Goal: Transaction & Acquisition: Book appointment/travel/reservation

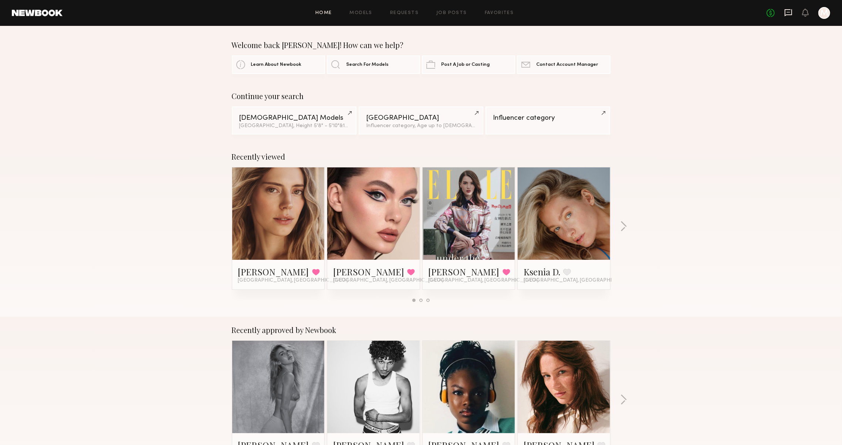
click at [785, 15] on icon at bounding box center [788, 13] width 8 height 8
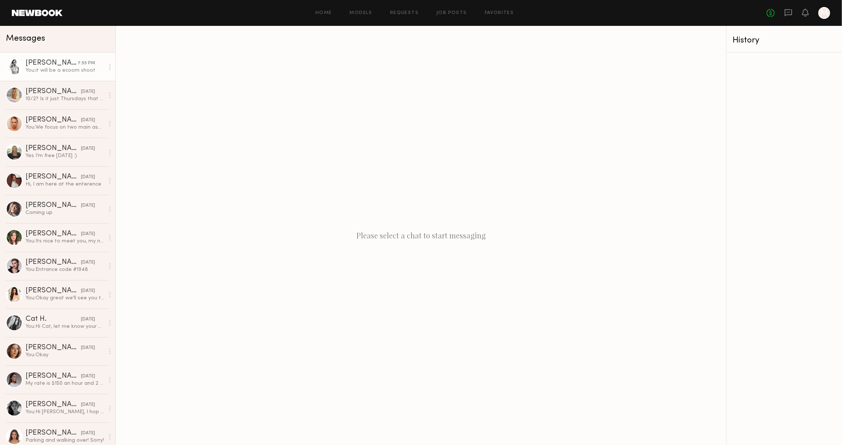
click at [42, 65] on div "[PERSON_NAME]" at bounding box center [52, 63] width 52 height 7
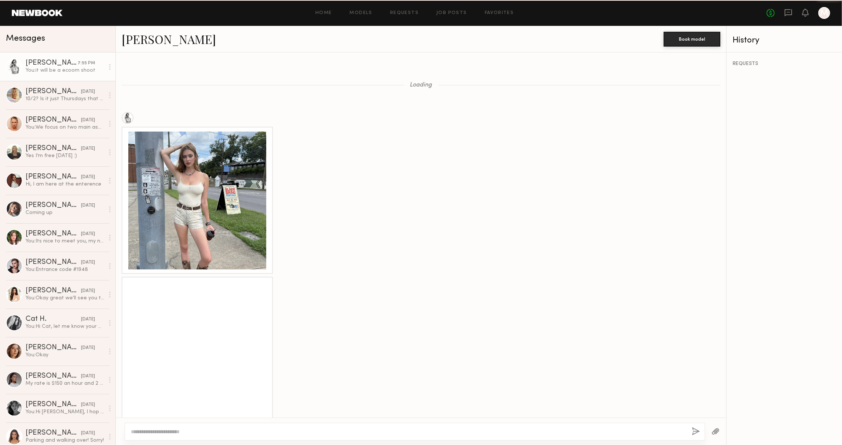
scroll to position [840, 0]
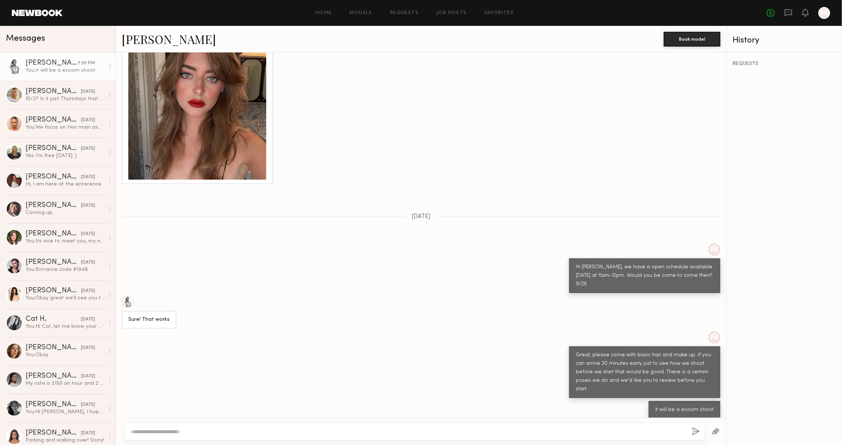
click at [151, 46] on link "[PERSON_NAME]" at bounding box center [169, 39] width 94 height 16
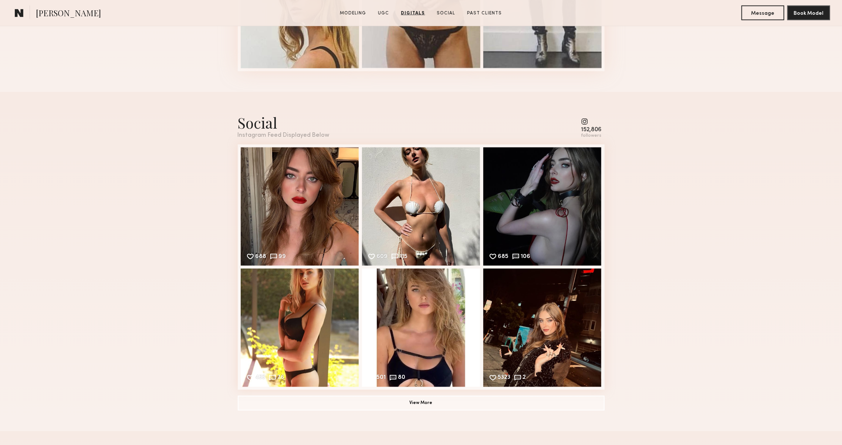
scroll to position [928, 0]
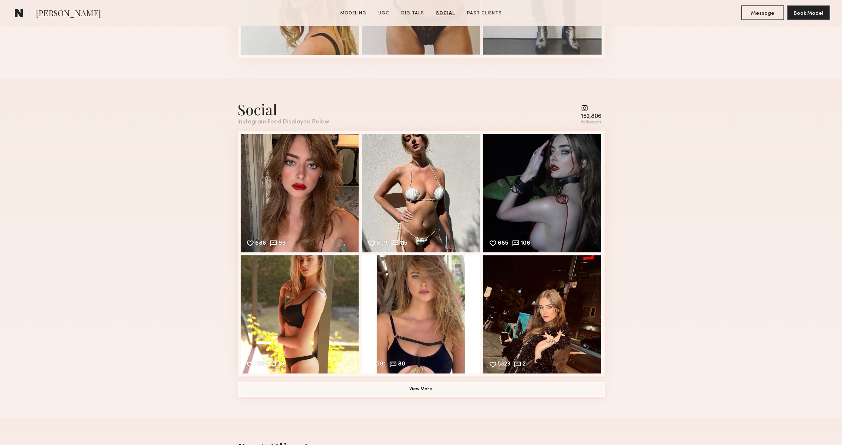
click at [281, 385] on button "View More" at bounding box center [421, 389] width 367 height 15
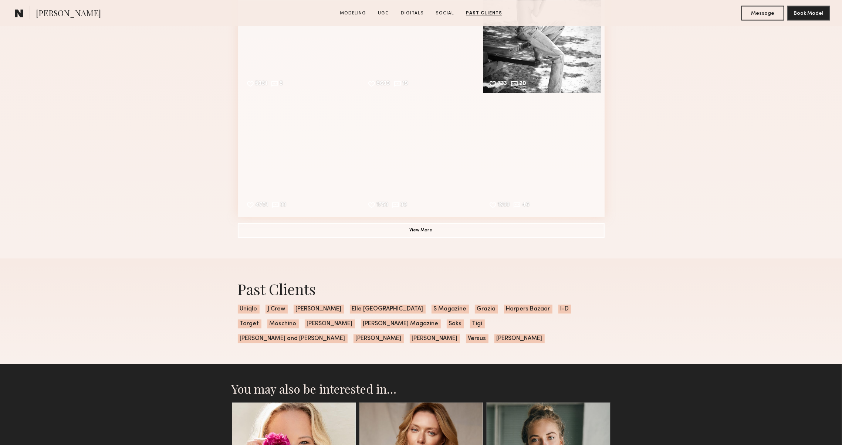
scroll to position [1312, 0]
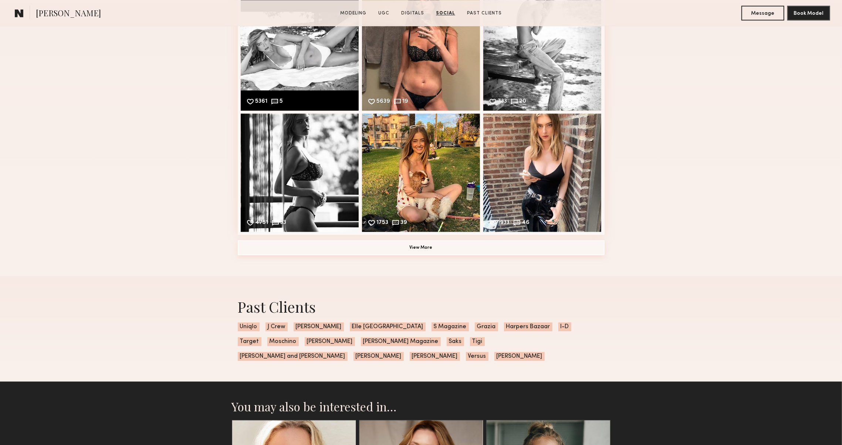
click at [248, 254] on button "View More" at bounding box center [421, 247] width 367 height 15
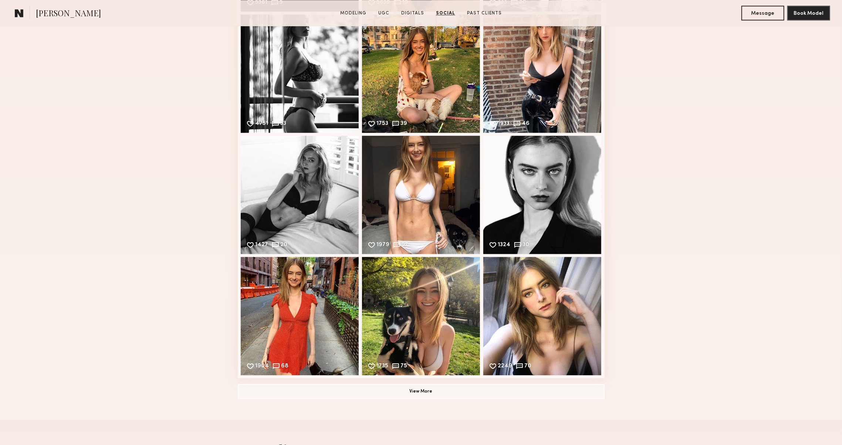
scroll to position [1422, 0]
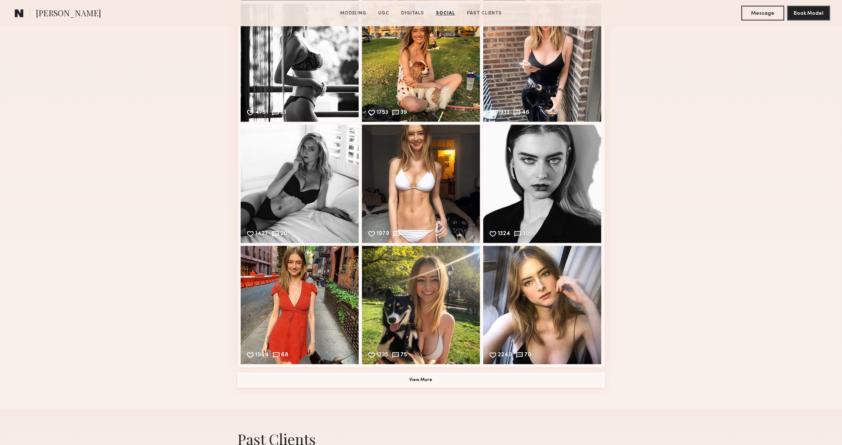
click at [258, 381] on button "View More" at bounding box center [421, 380] width 367 height 15
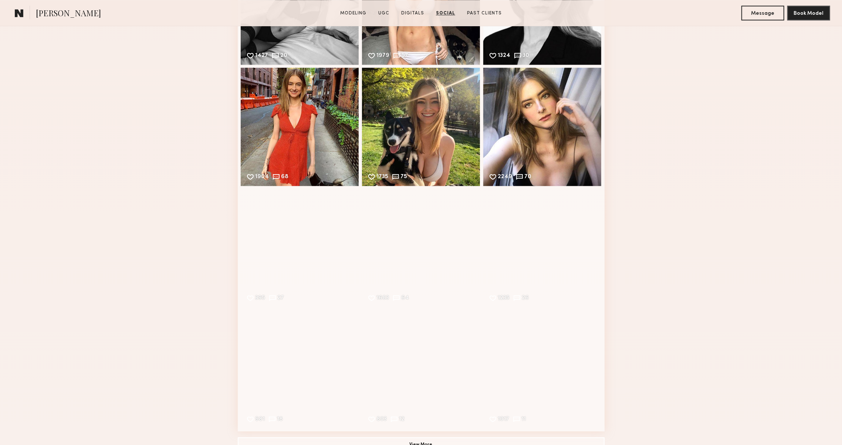
scroll to position [1633, 0]
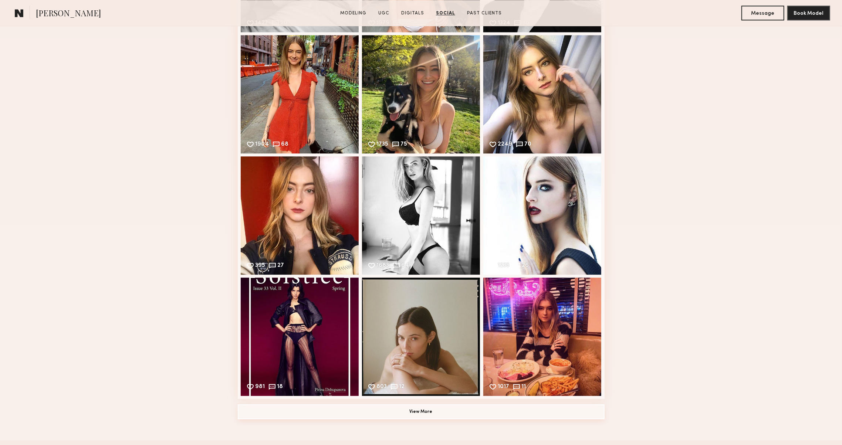
click at [306, 417] on button "View More" at bounding box center [421, 411] width 367 height 15
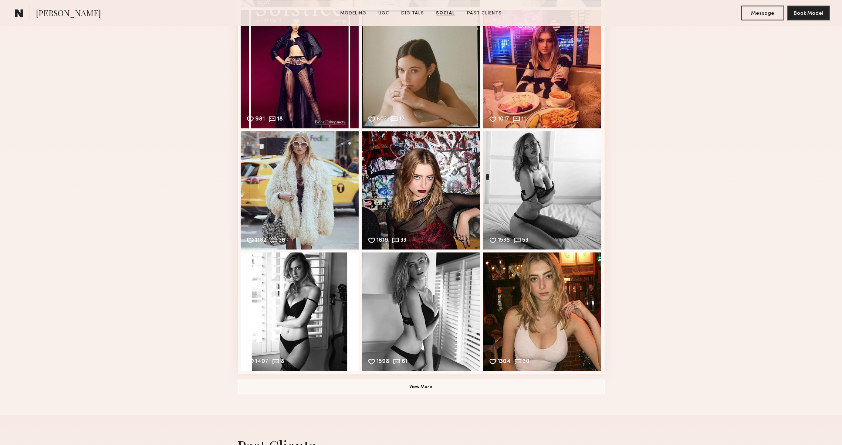
scroll to position [1932, 0]
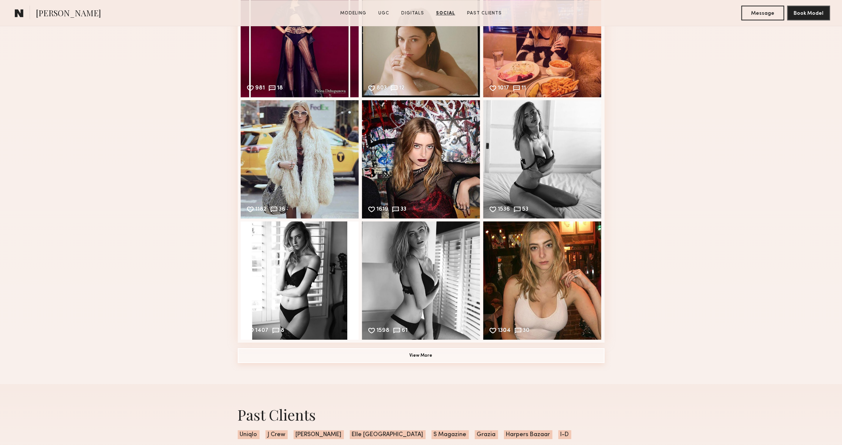
click at [274, 360] on button "View More" at bounding box center [421, 355] width 367 height 15
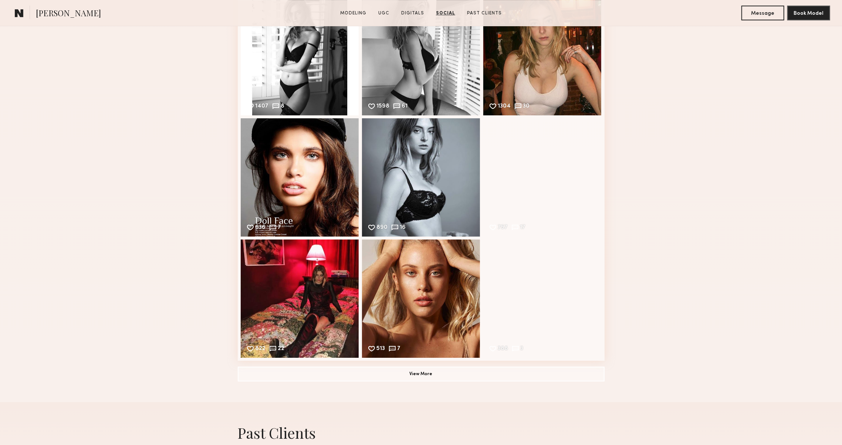
scroll to position [2173, 0]
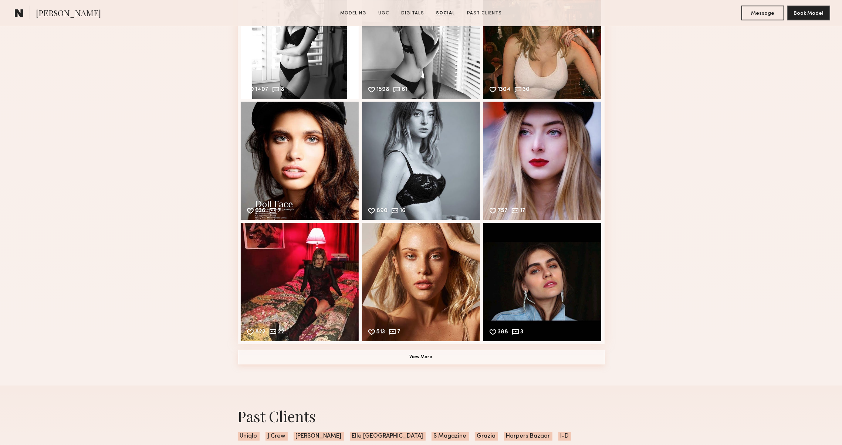
click at [272, 363] on button "View More" at bounding box center [421, 357] width 367 height 15
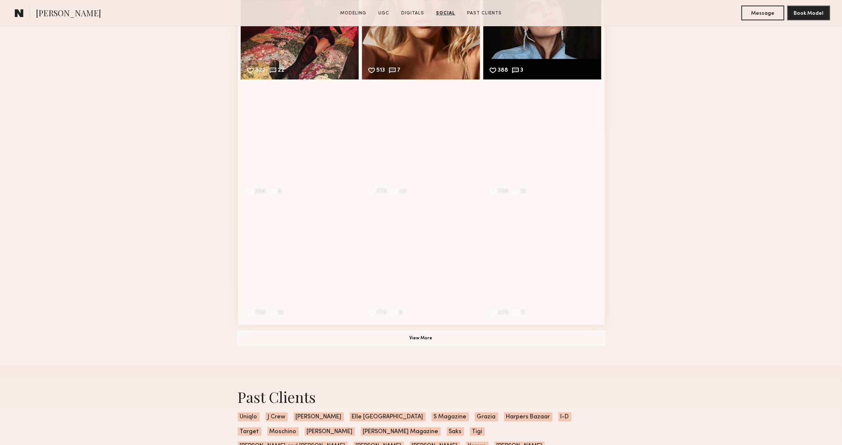
scroll to position [2465, 0]
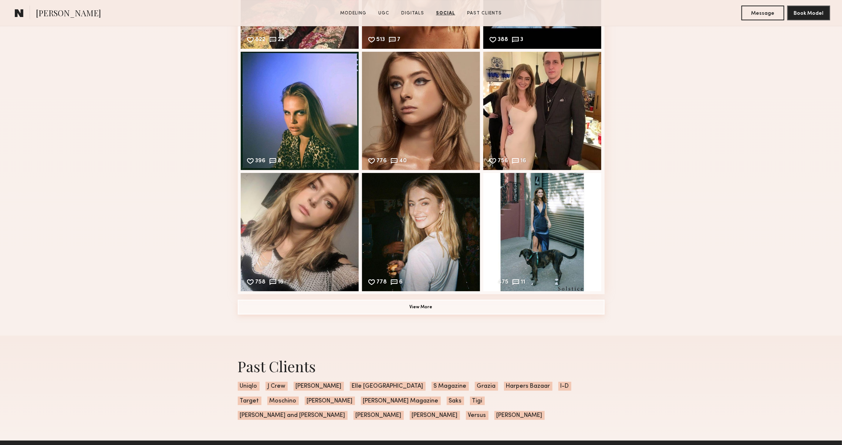
click at [258, 310] on button "View More" at bounding box center [421, 307] width 367 height 15
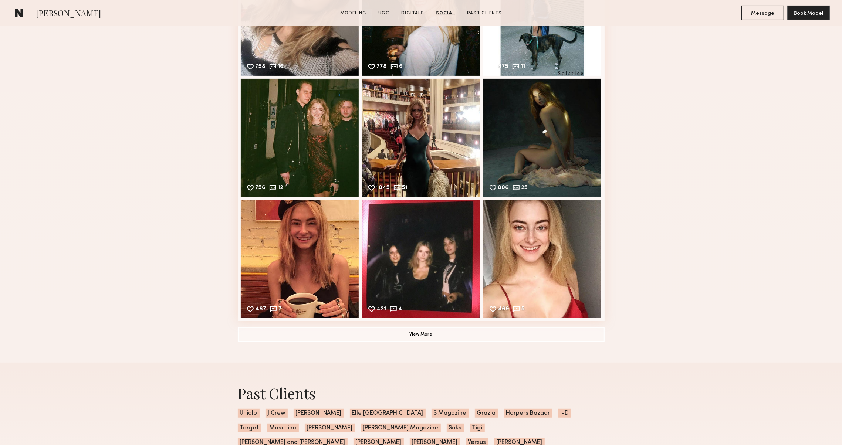
scroll to position [2689, 0]
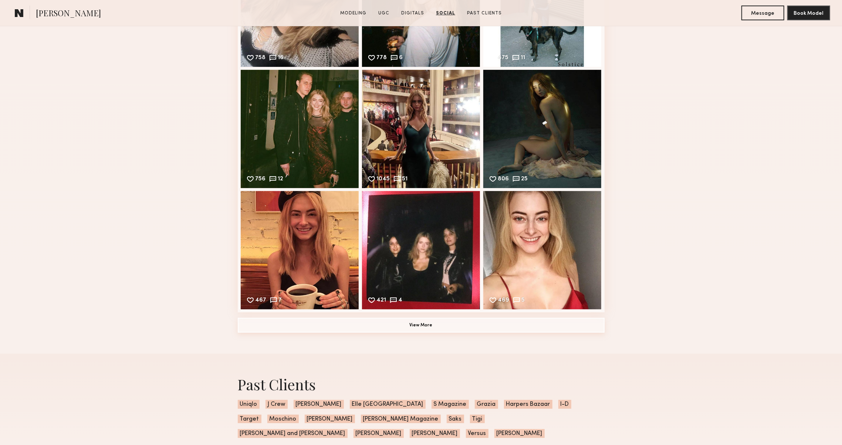
click at [269, 330] on button "View More" at bounding box center [421, 325] width 367 height 15
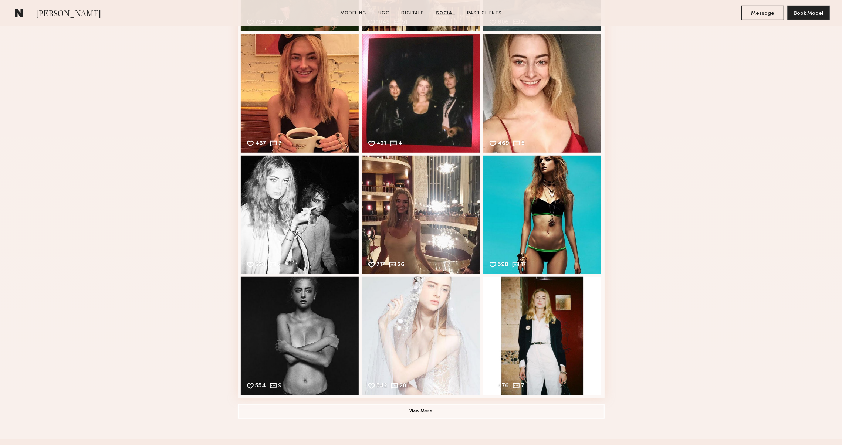
scroll to position [2906, 0]
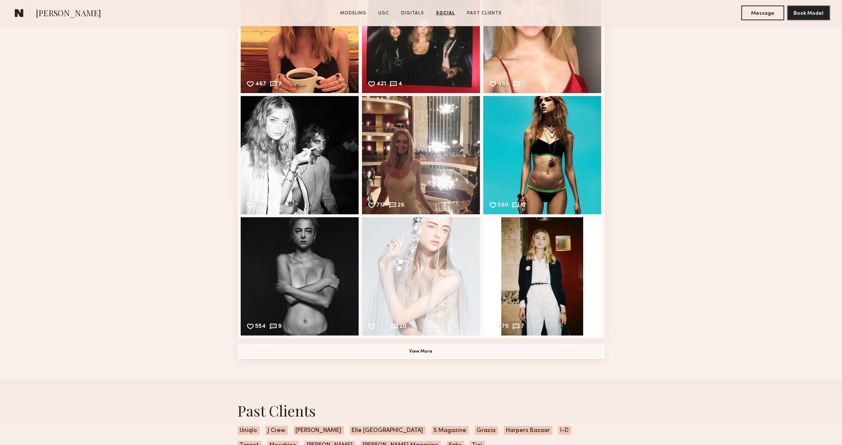
click at [283, 346] on button "View More" at bounding box center [421, 351] width 367 height 15
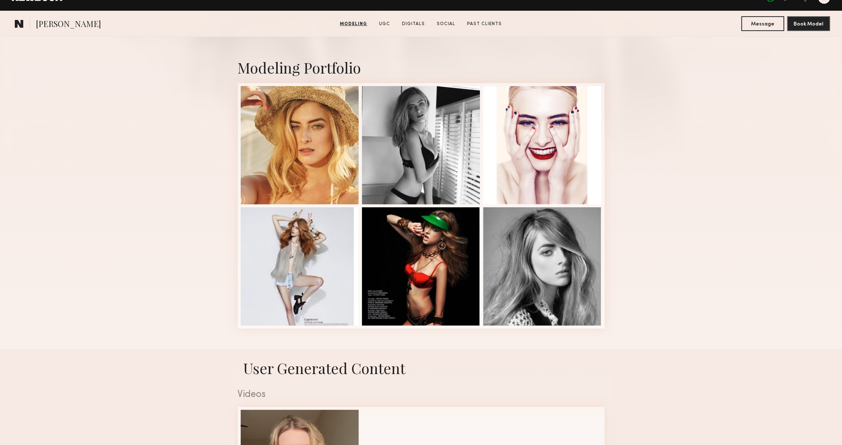
scroll to position [58, 0]
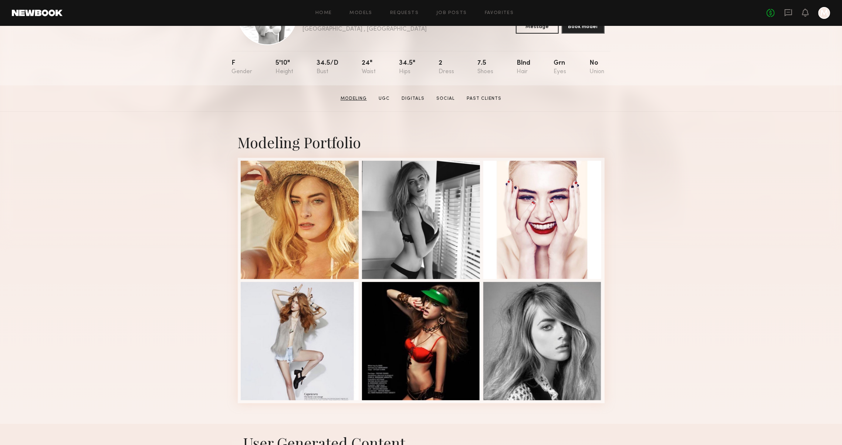
click at [341, 97] on link "Modeling" at bounding box center [353, 98] width 32 height 7
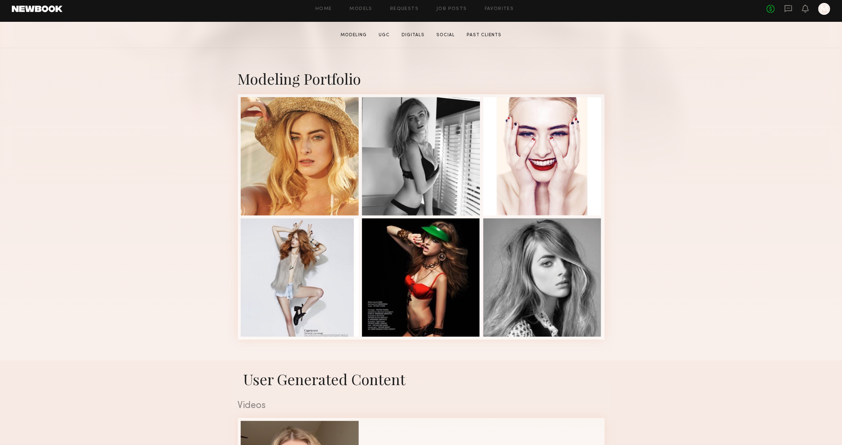
scroll to position [125, 0]
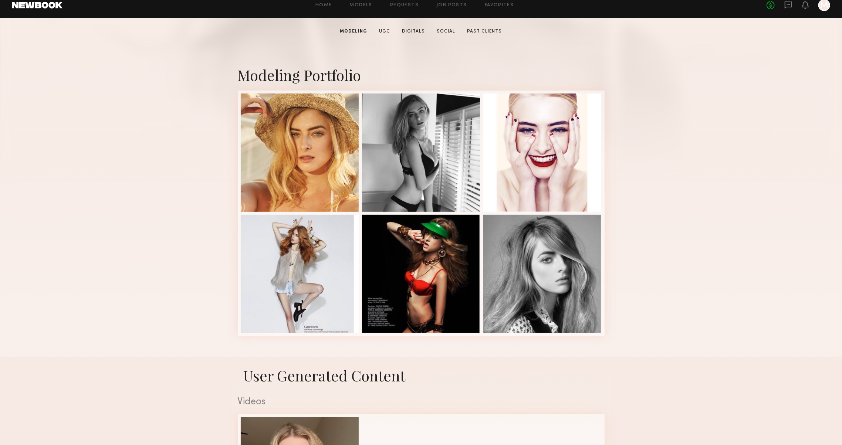
click at [387, 30] on link "UGC" at bounding box center [384, 31] width 17 height 7
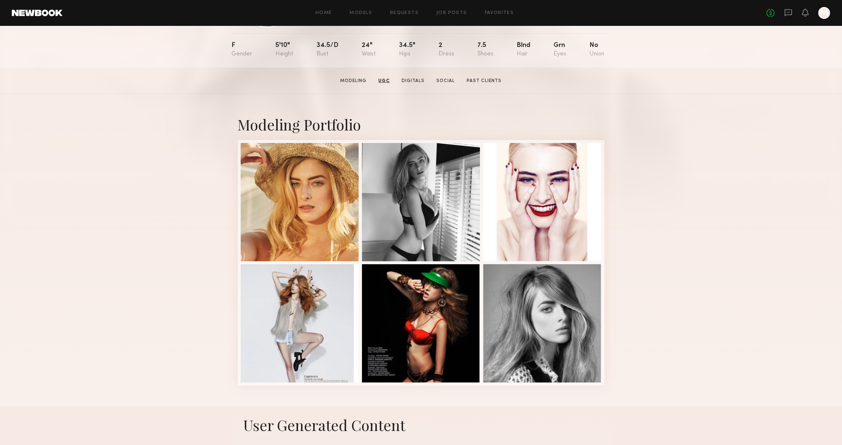
scroll to position [49, 0]
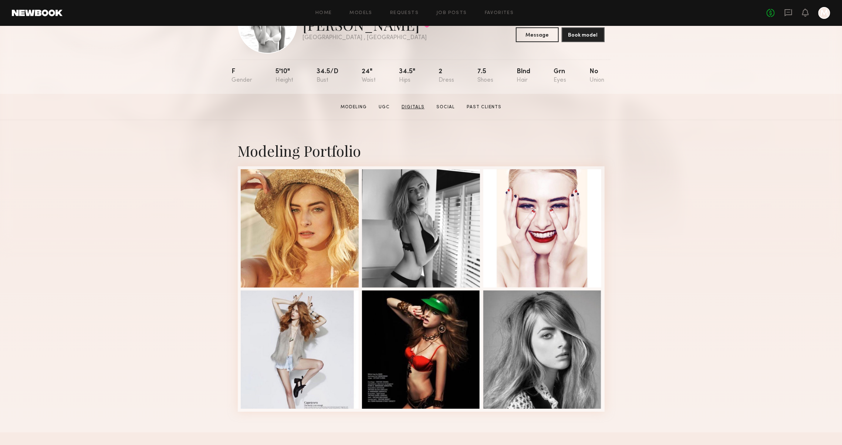
click at [412, 110] on link "Digitals" at bounding box center [412, 107] width 29 height 7
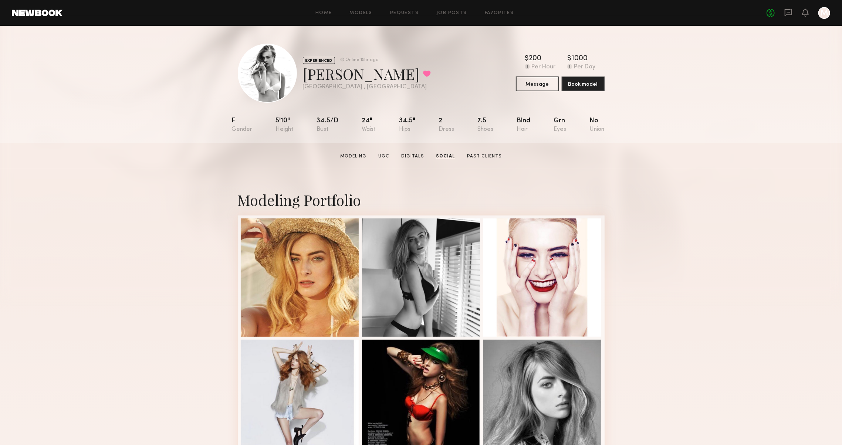
scroll to position [0, 0]
click at [37, 12] on link at bounding box center [37, 13] width 51 height 7
click at [471, 156] on link "Past Clients" at bounding box center [483, 156] width 41 height 7
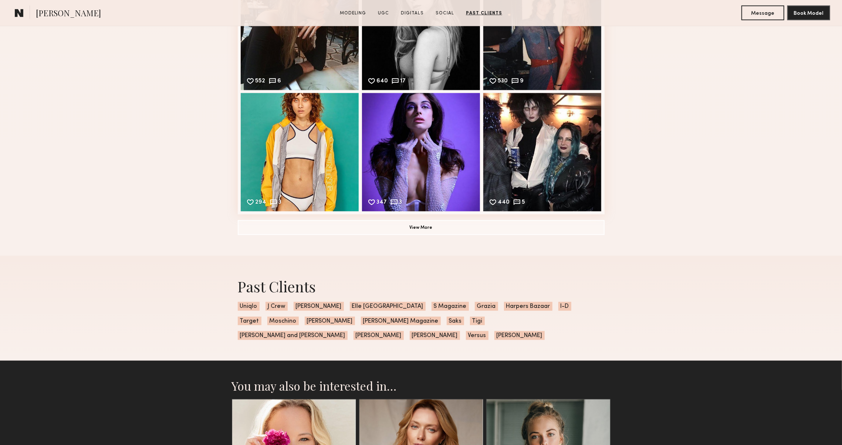
scroll to position [3179, 0]
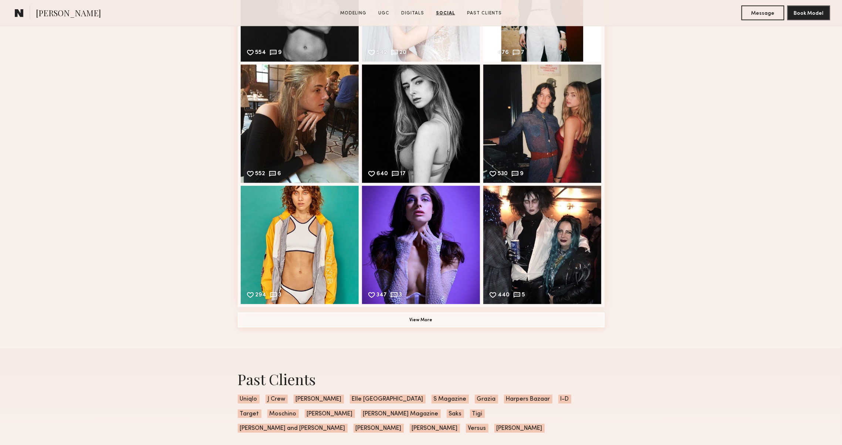
click at [285, 324] on button "View More" at bounding box center [421, 320] width 367 height 15
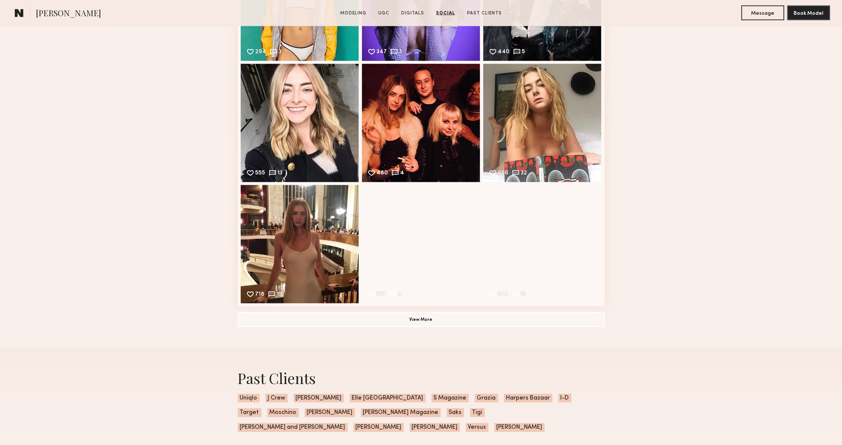
scroll to position [3490, 0]
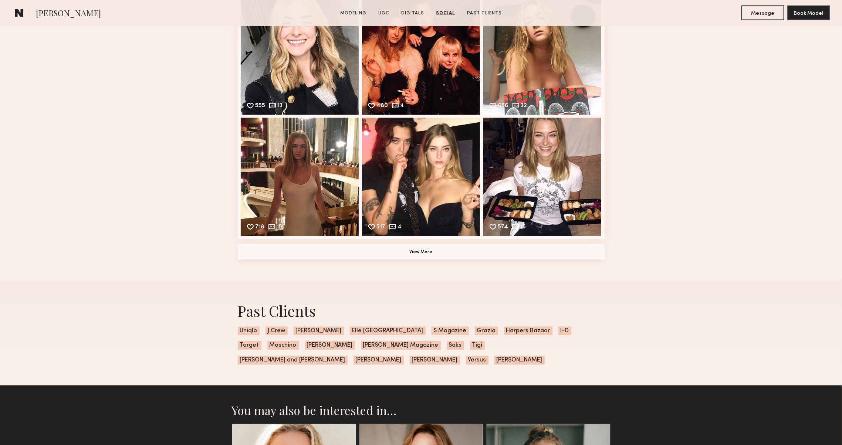
click at [259, 249] on button "View More" at bounding box center [421, 252] width 367 height 15
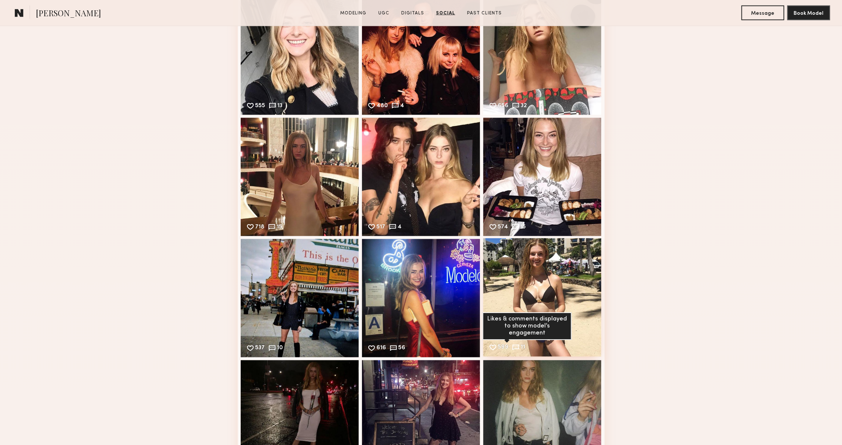
click at [525, 345] on div "11" at bounding box center [523, 348] width 4 height 7
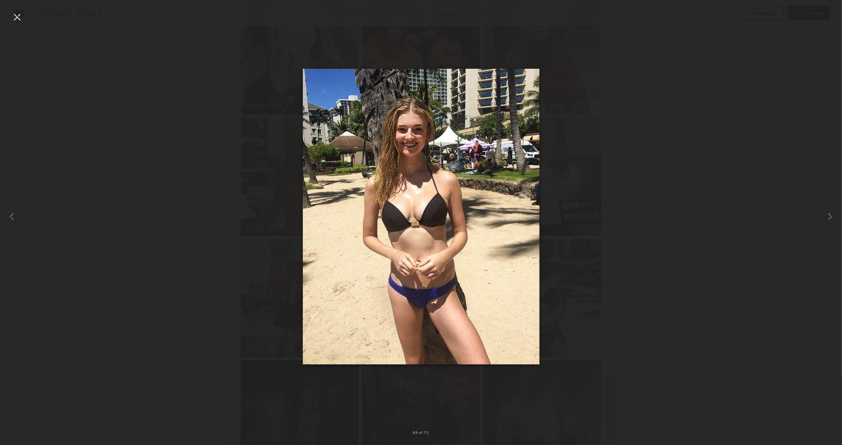
click at [11, 14] on div at bounding box center [17, 17] width 12 height 12
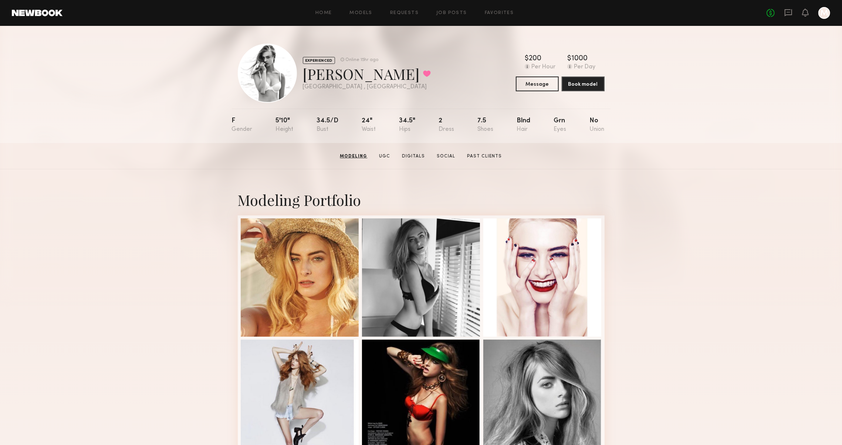
scroll to position [0, 0]
click at [448, 160] on section "Stacey G. Modeling UGC Digitals Social Past Clients Message Book Model" at bounding box center [421, 156] width 842 height 26
click at [448, 160] on link "Social" at bounding box center [445, 156] width 24 height 7
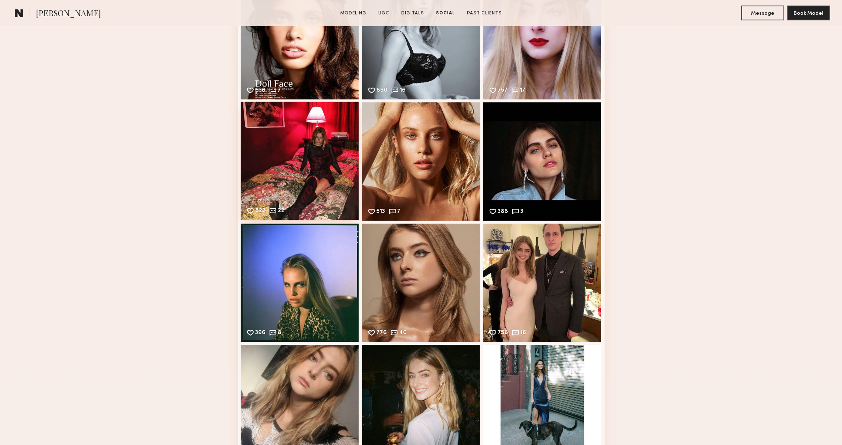
scroll to position [2300, 0]
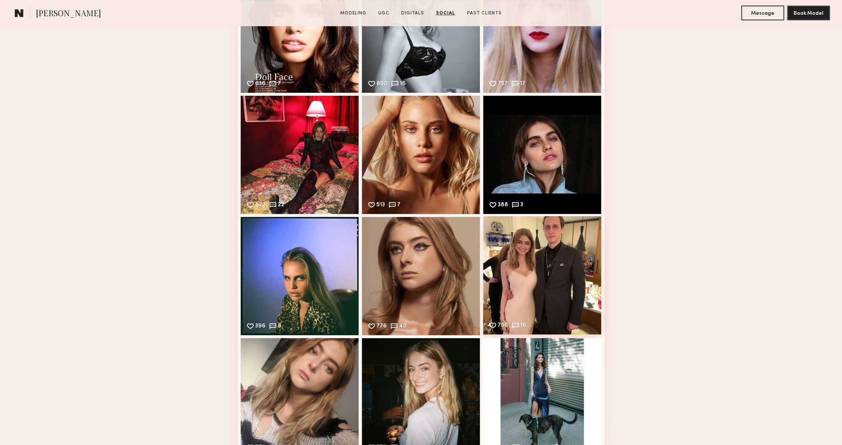
click at [549, 320] on div "756 16 Likes & comments displayed to show model’s engagement" at bounding box center [542, 275] width 118 height 118
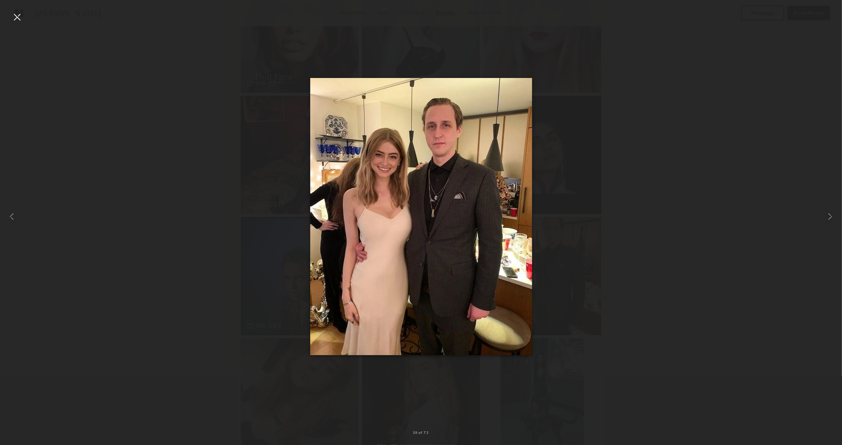
click at [16, 14] on div at bounding box center [17, 17] width 12 height 12
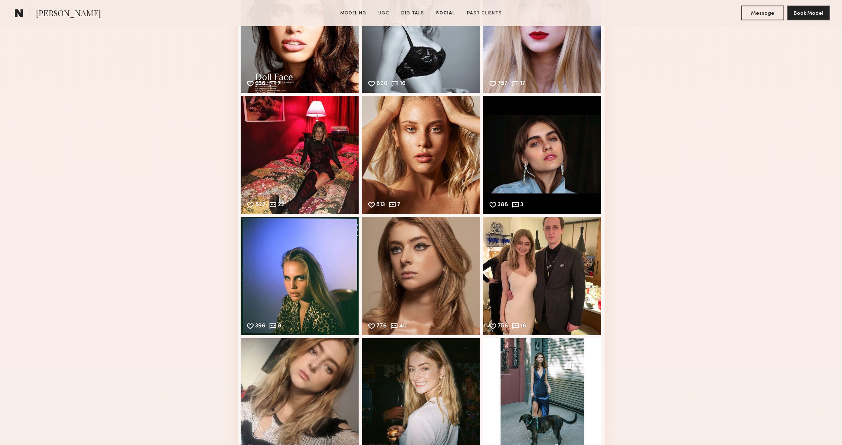
click at [125, 165] on div "Social Instagram Feed Displayed Below 152,806 followers 688 99 Likes & comments…" at bounding box center [421, 210] width 842 height 3006
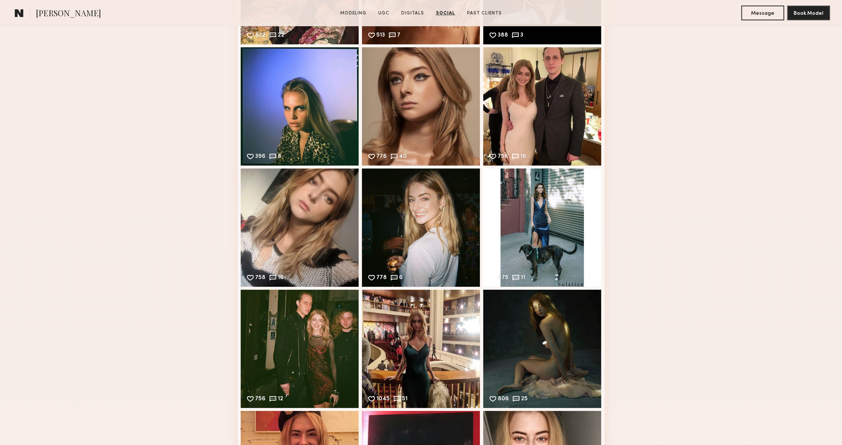
scroll to position [2490, 0]
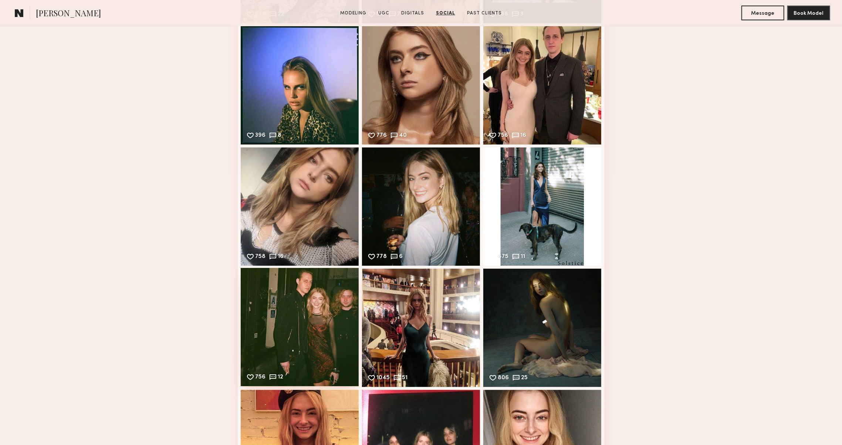
click at [261, 302] on div "756 12 Likes & comments displayed to show model’s engagement" at bounding box center [300, 327] width 118 height 118
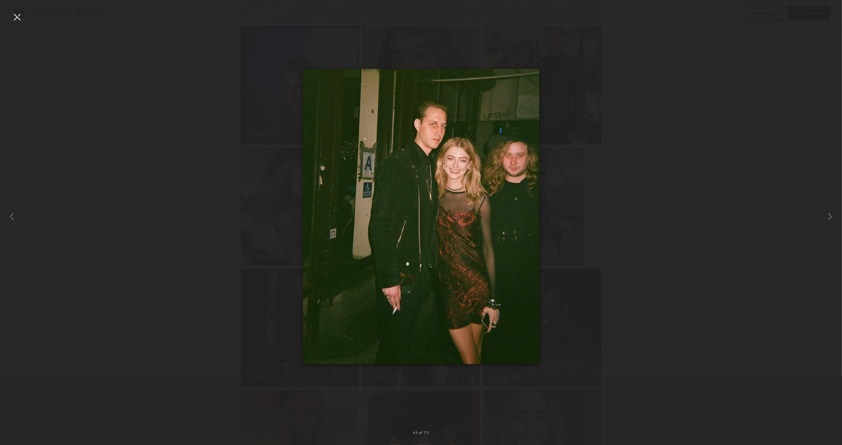
click at [18, 17] on div at bounding box center [17, 17] width 12 height 12
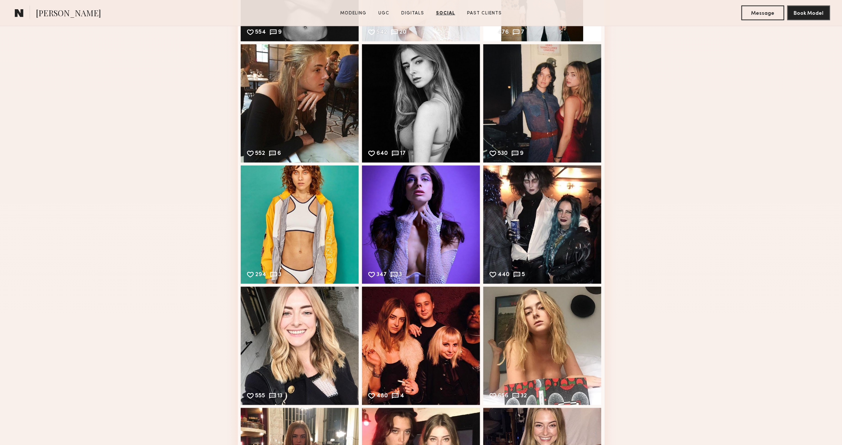
scroll to position [3376, 0]
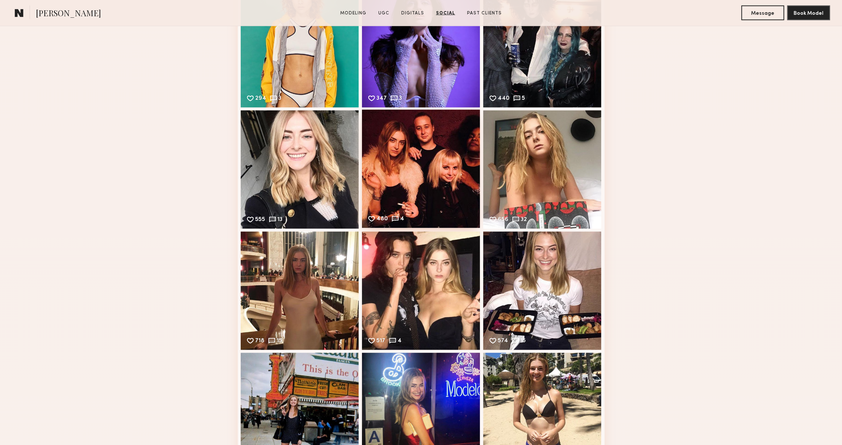
click at [447, 173] on div "480 4 Likes & comments displayed to show model’s engagement" at bounding box center [421, 169] width 118 height 118
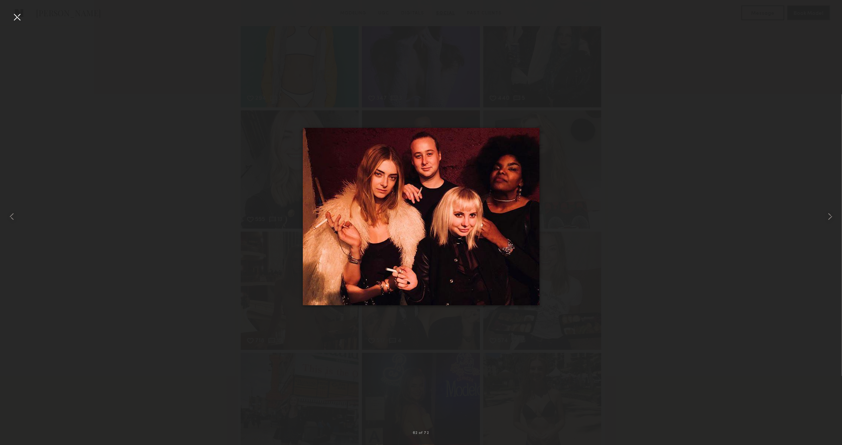
click at [12, 21] on div at bounding box center [17, 17] width 12 height 12
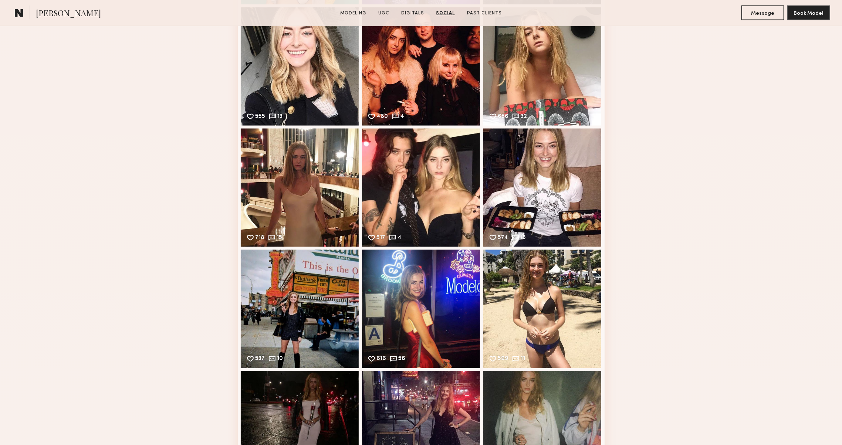
scroll to position [3483, 0]
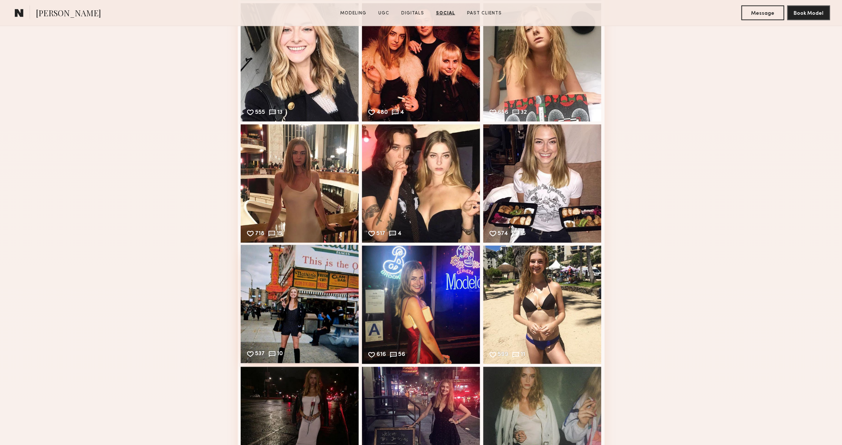
click at [262, 274] on div "537 10 Likes & comments displayed to show model’s engagement" at bounding box center [300, 304] width 118 height 118
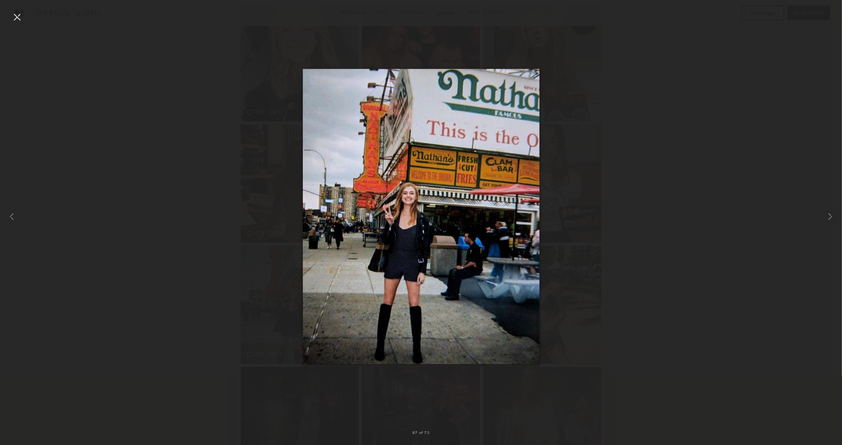
click at [20, 19] on div at bounding box center [17, 17] width 12 height 12
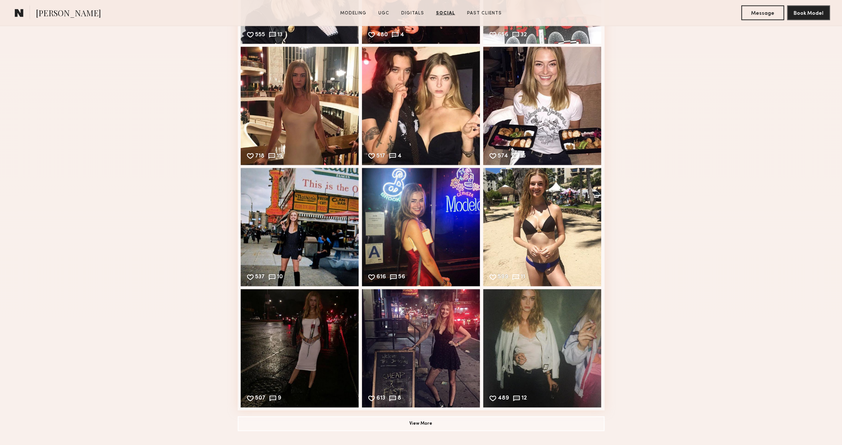
scroll to position [3628, 0]
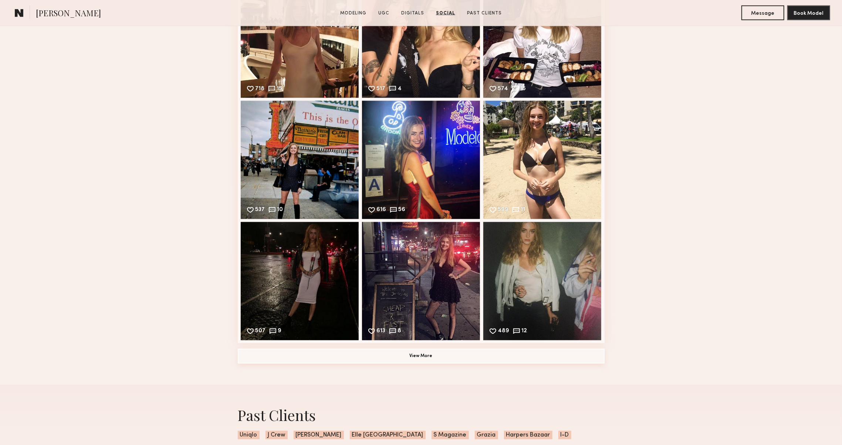
click at [251, 355] on button "View More" at bounding box center [421, 356] width 367 height 15
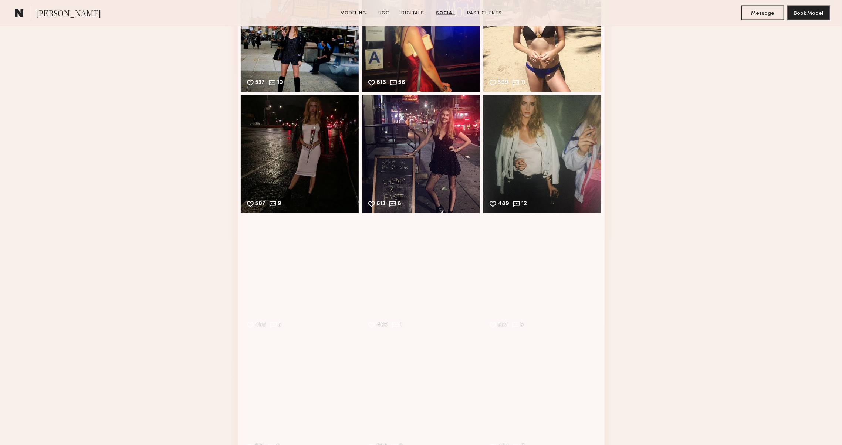
scroll to position [3807, 0]
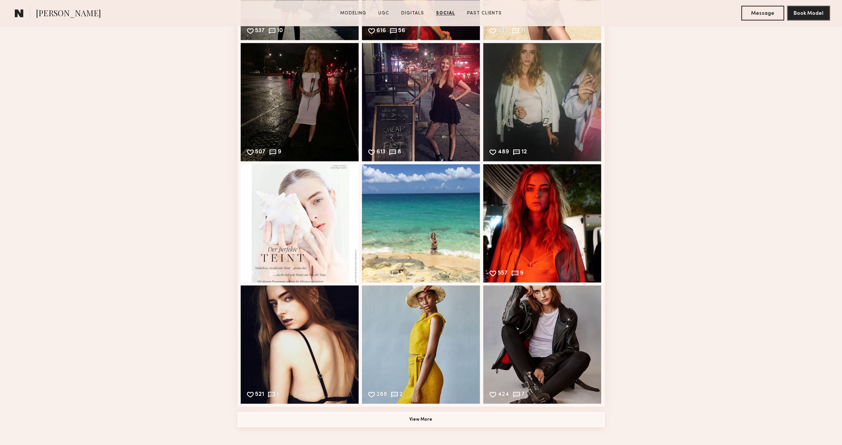
click at [305, 419] on button "View More" at bounding box center [421, 419] width 367 height 15
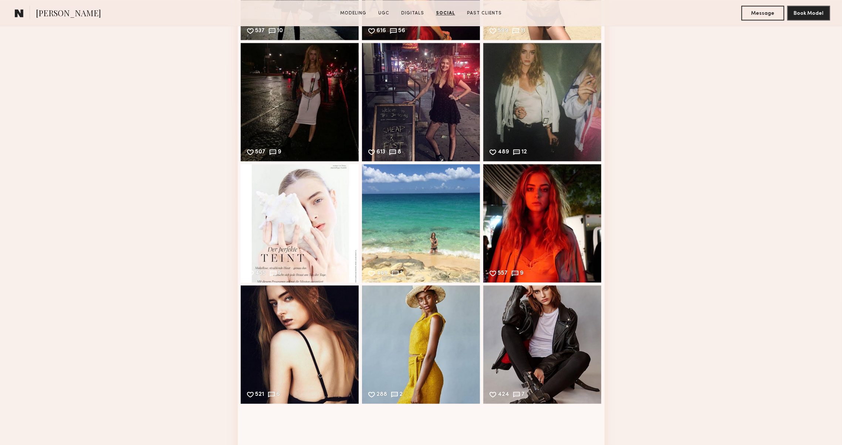
scroll to position [3963, 0]
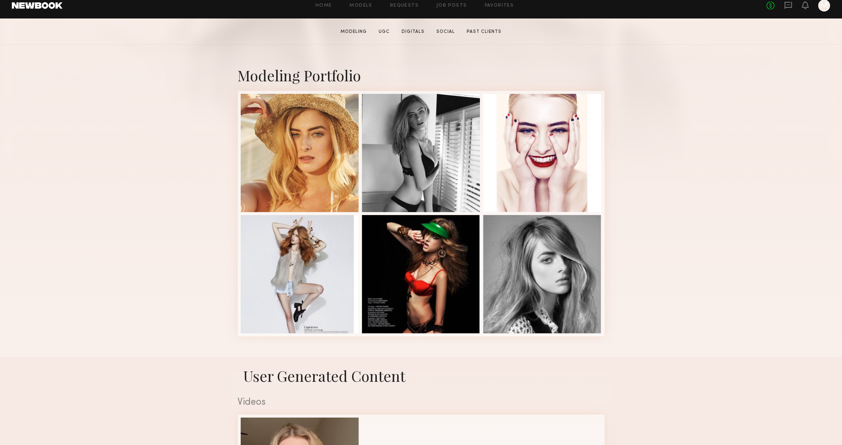
scroll to position [178, 0]
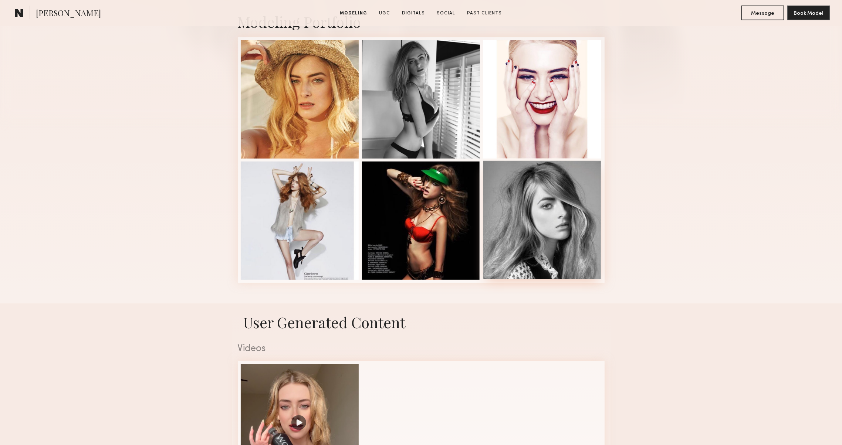
click at [584, 221] on div at bounding box center [542, 220] width 118 height 118
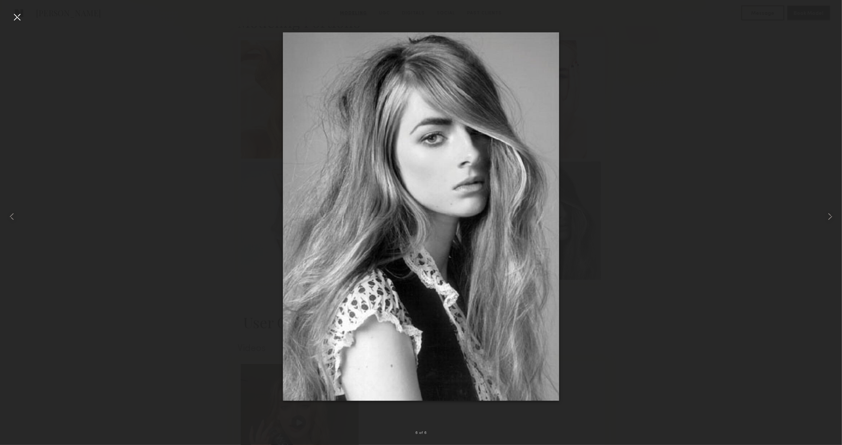
click at [17, 20] on div at bounding box center [17, 17] width 12 height 12
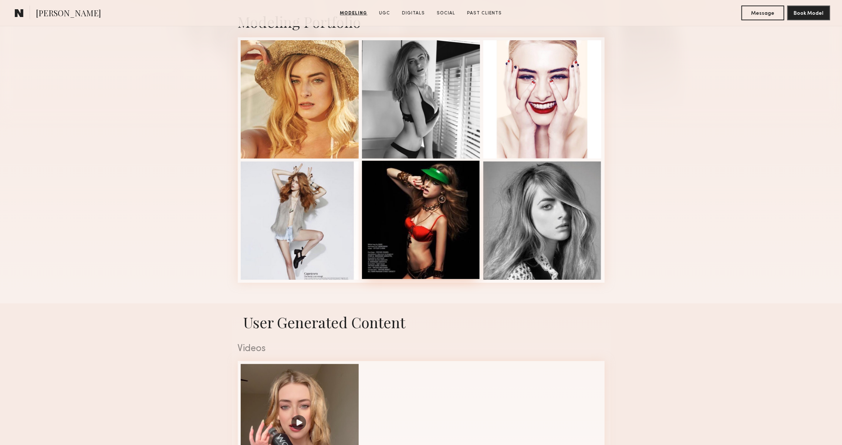
click at [377, 264] on div at bounding box center [421, 220] width 118 height 118
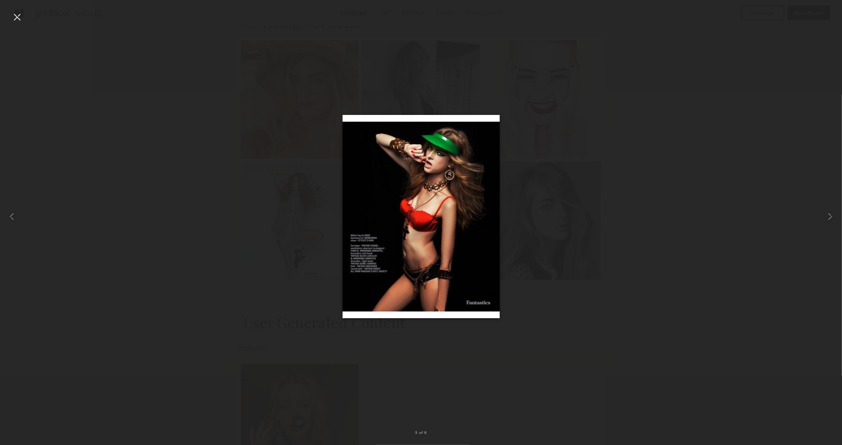
click at [16, 15] on div at bounding box center [17, 17] width 12 height 12
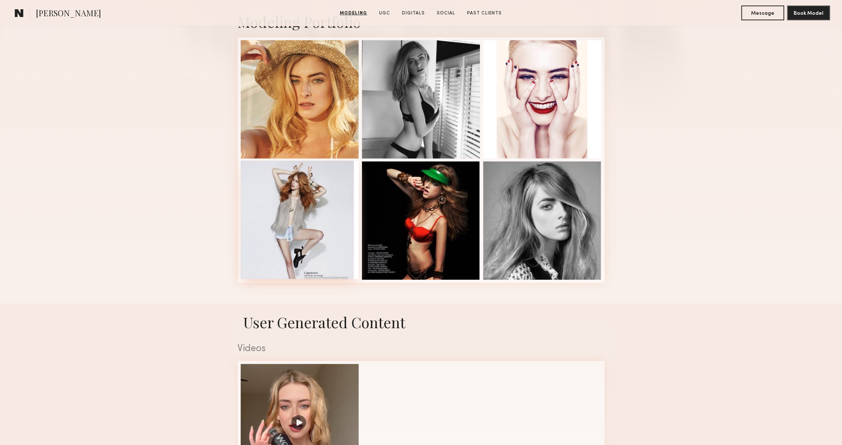
click at [276, 192] on div at bounding box center [300, 220] width 118 height 118
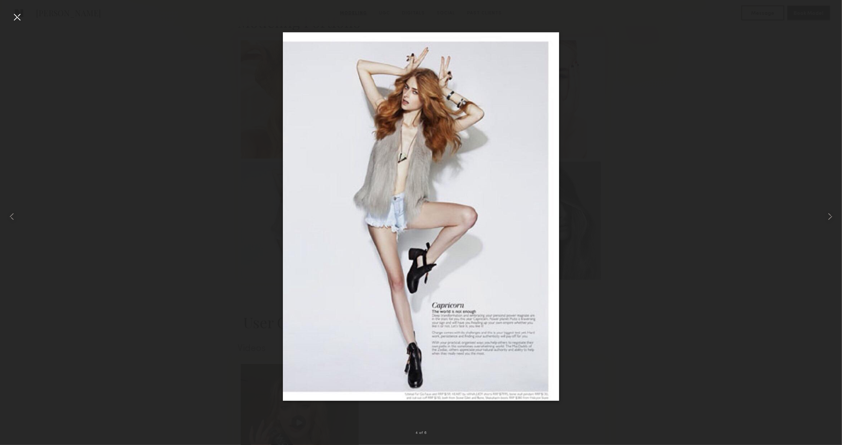
click at [17, 14] on div at bounding box center [17, 17] width 12 height 12
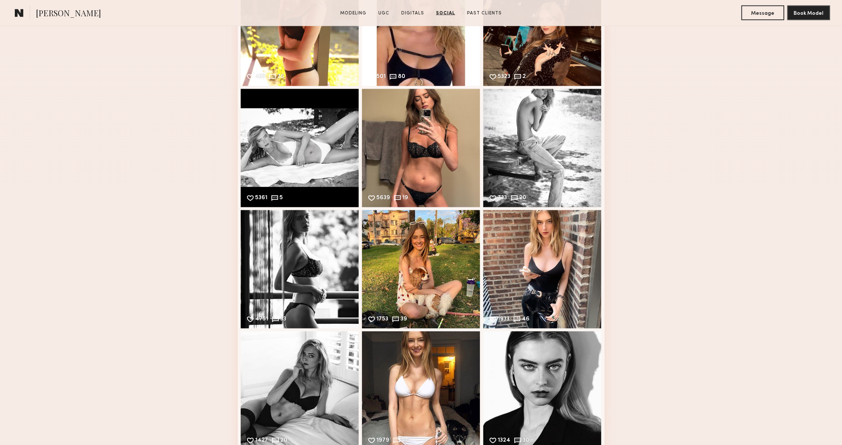
scroll to position [1217, 0]
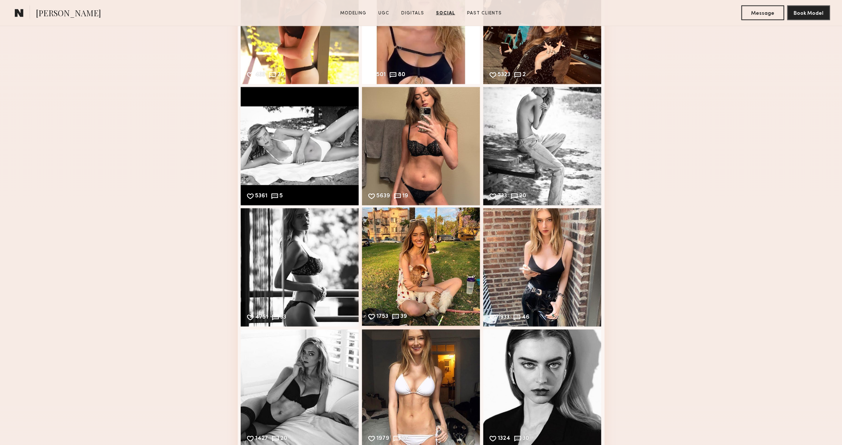
click at [380, 265] on div "1753 39 Likes & comments displayed to show model’s engagement" at bounding box center [421, 267] width 118 height 118
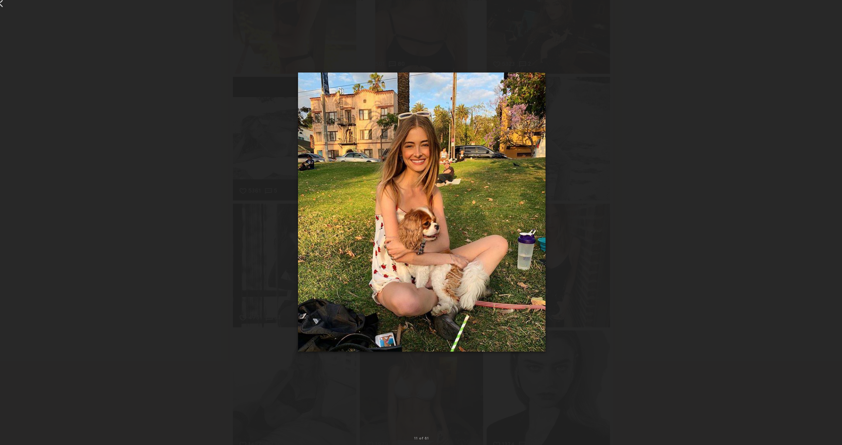
click at [184, 215] on div at bounding box center [421, 217] width 842 height 410
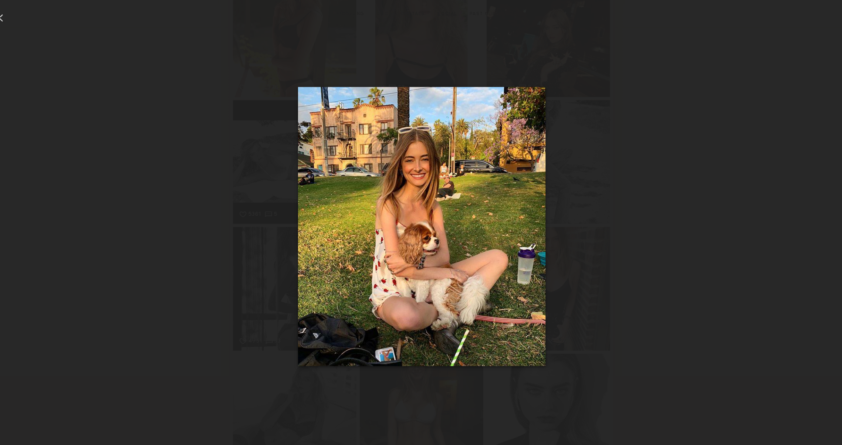
scroll to position [1205, 0]
click at [11, 18] on div at bounding box center [17, 17] width 12 height 12
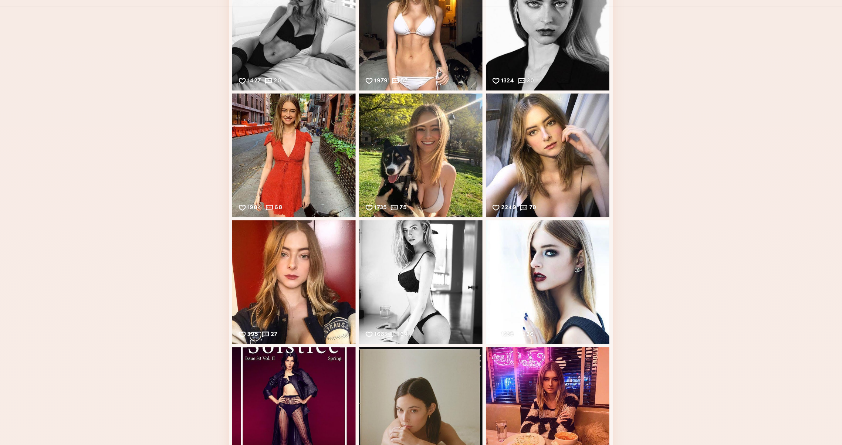
scroll to position [1565, 0]
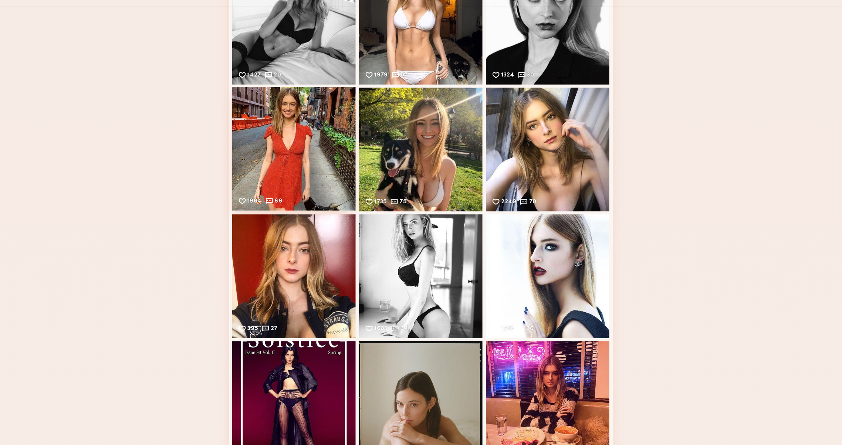
click at [242, 165] on div "1904 68 Likes & comments displayed to show model’s engagement" at bounding box center [300, 162] width 118 height 118
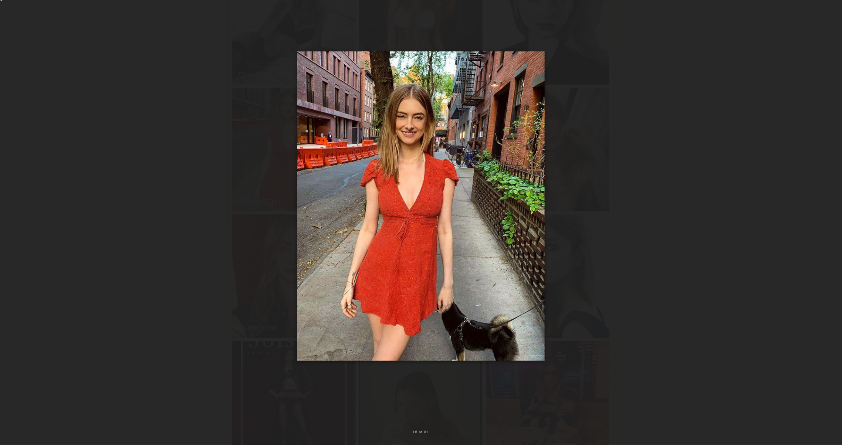
click at [195, 228] on div at bounding box center [421, 217] width 842 height 410
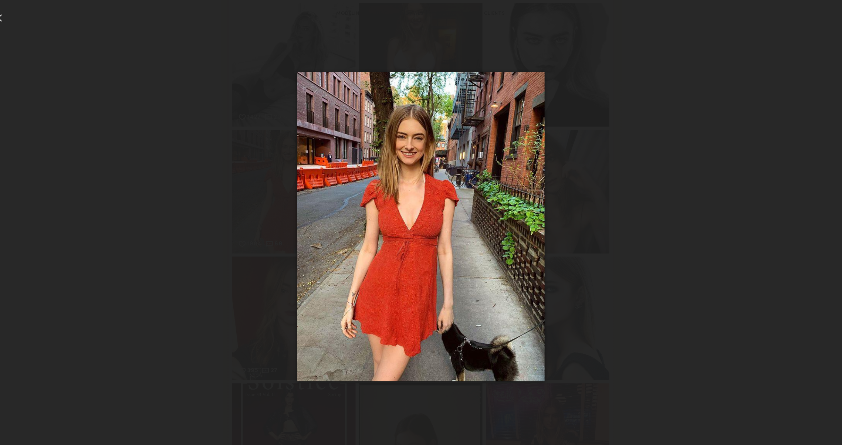
scroll to position [1531, 0]
click at [11, 18] on div at bounding box center [17, 17] width 12 height 12
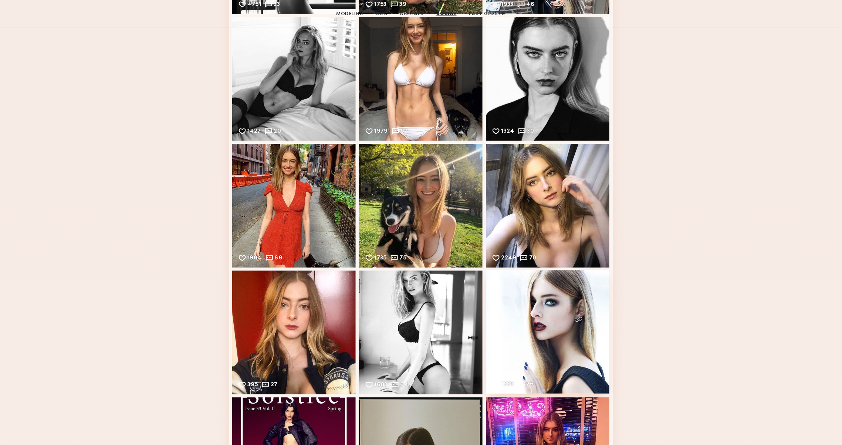
click at [496, 316] on div "1235 26 Likes & comments displayed to show model’s engagement" at bounding box center [542, 317] width 118 height 118
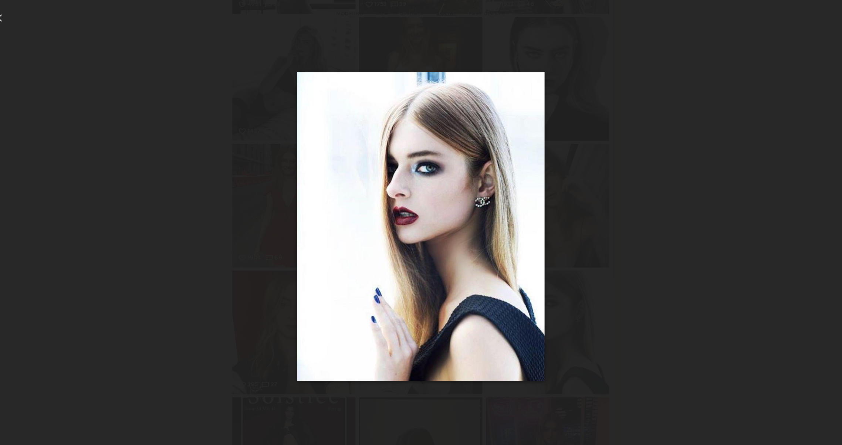
scroll to position [1530, 0]
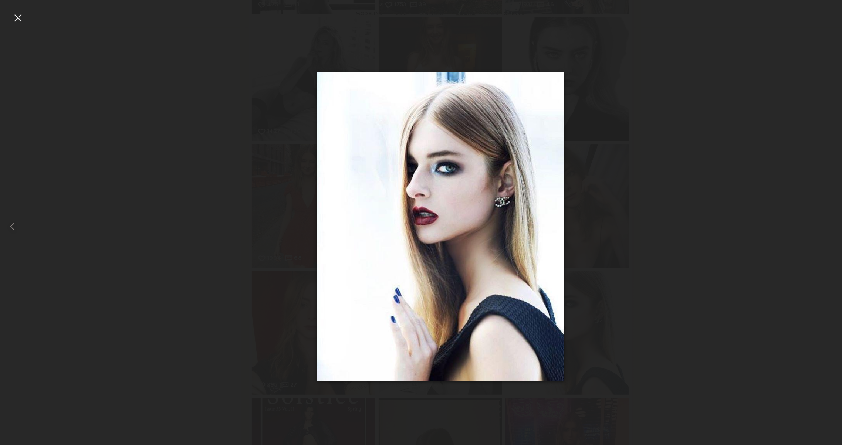
click at [17, 18] on div at bounding box center [17, 17] width 12 height 12
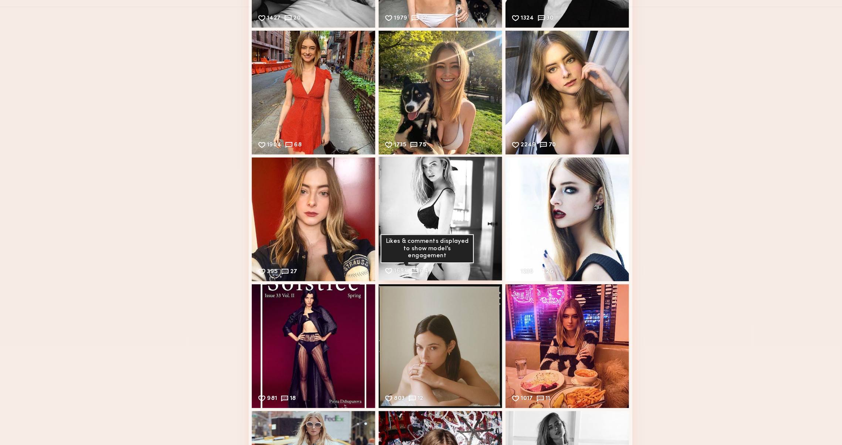
scroll to position [1727, 0]
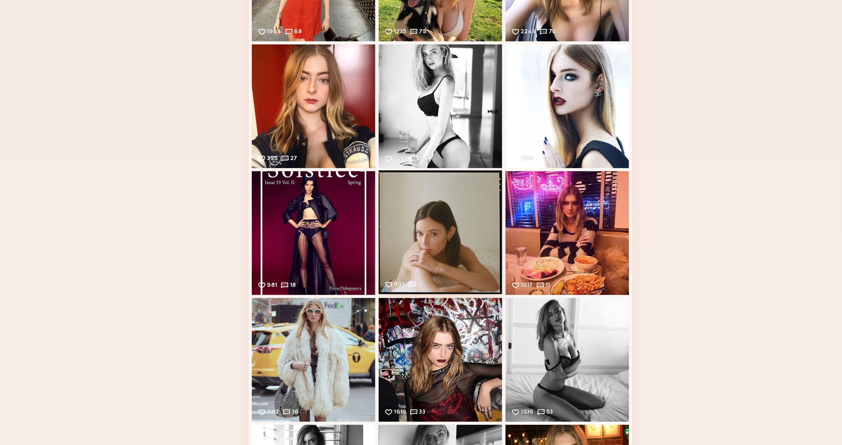
click at [417, 227] on div "803 12 Likes & comments displayed to show model’s engagement" at bounding box center [421, 242] width 118 height 118
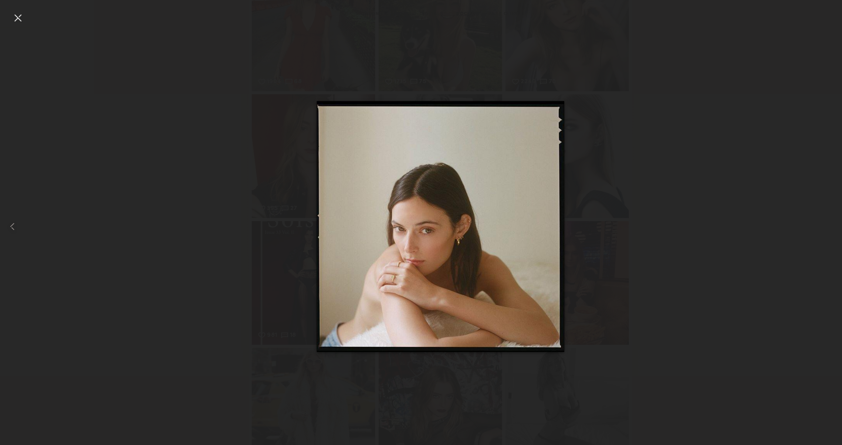
scroll to position [1688, 0]
click at [17, 14] on div at bounding box center [17, 17] width 12 height 12
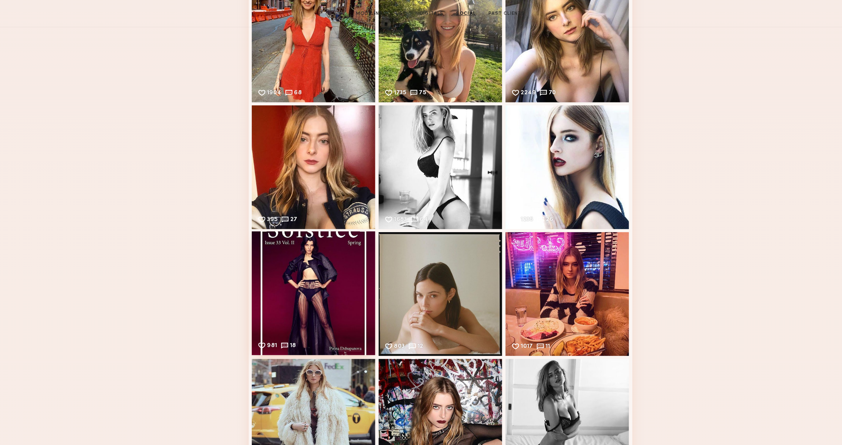
click at [270, 279] on div "981 18 Likes & comments displayed to show model’s engagement" at bounding box center [300, 280] width 118 height 118
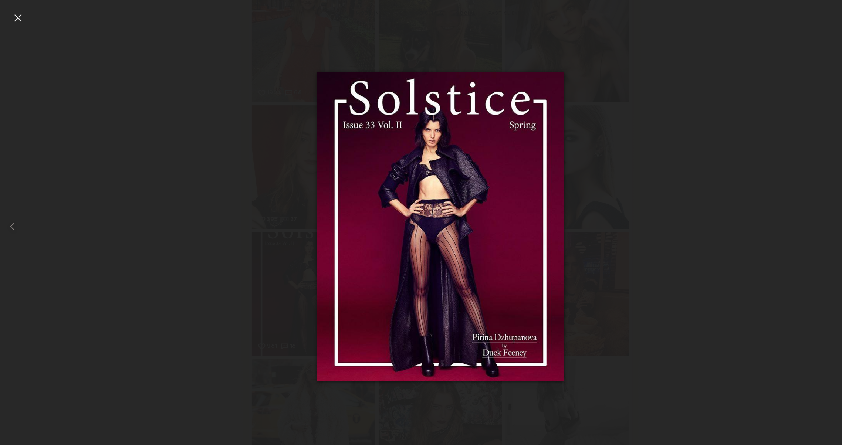
click at [18, 20] on div at bounding box center [17, 17] width 12 height 12
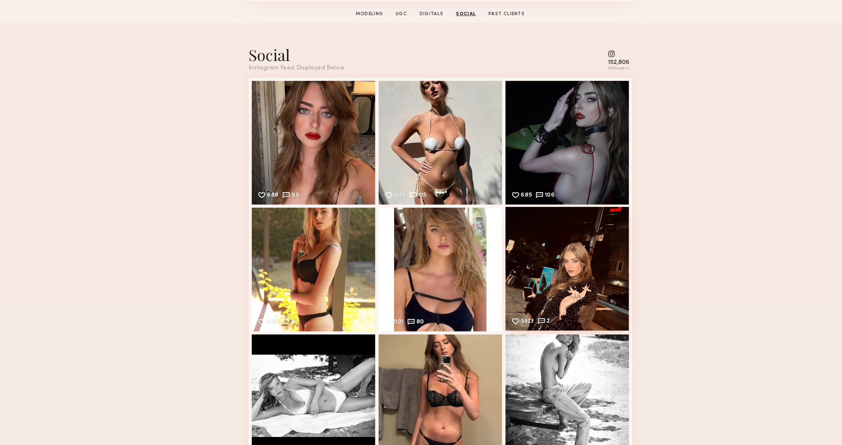
scroll to position [984, 0]
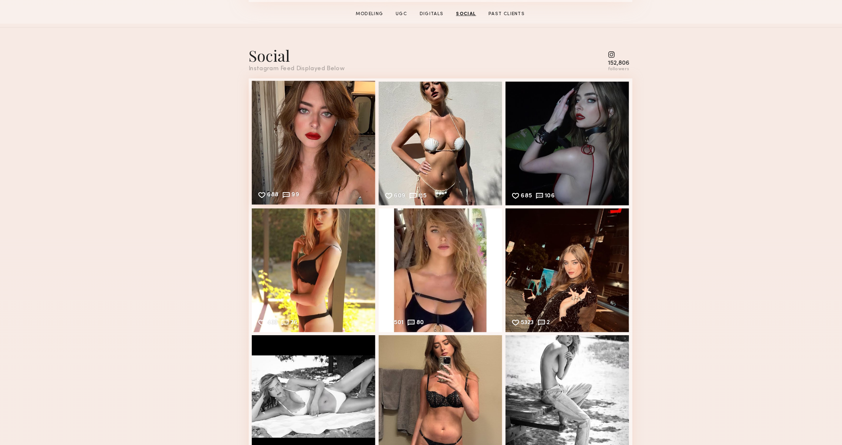
click at [337, 135] on div "688 99 Likes & comments displayed to show model’s engagement" at bounding box center [300, 136] width 118 height 118
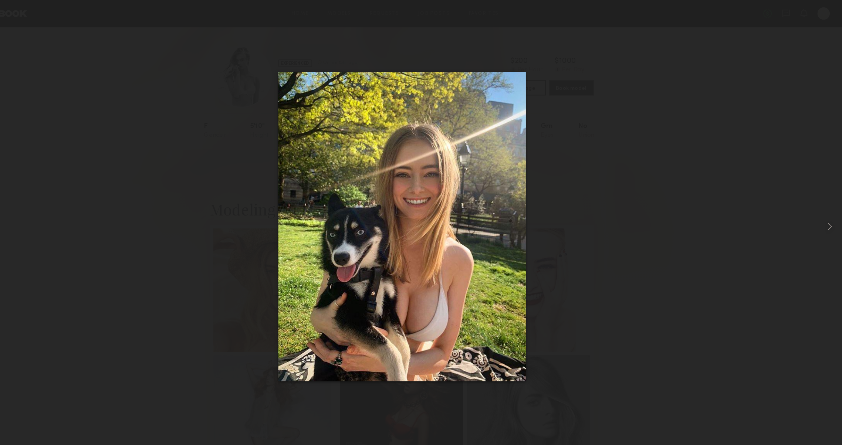
scroll to position [0, 0]
click at [808, 30] on div at bounding box center [825, 217] width 34 height 410
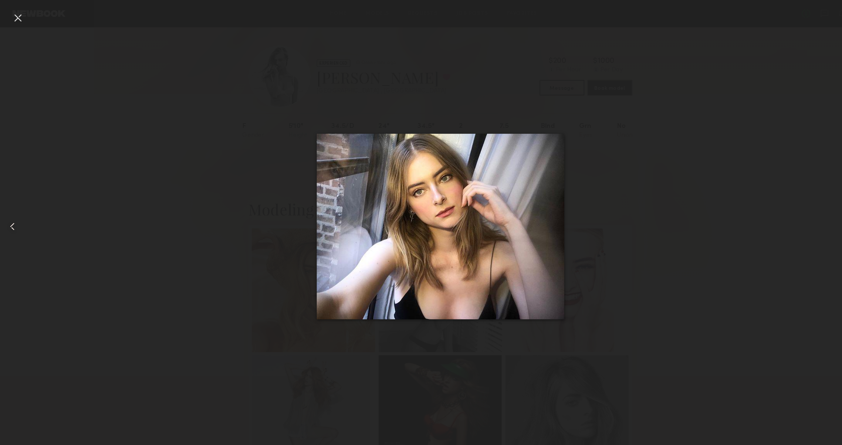
click at [10, 18] on div at bounding box center [17, 217] width 34 height 410
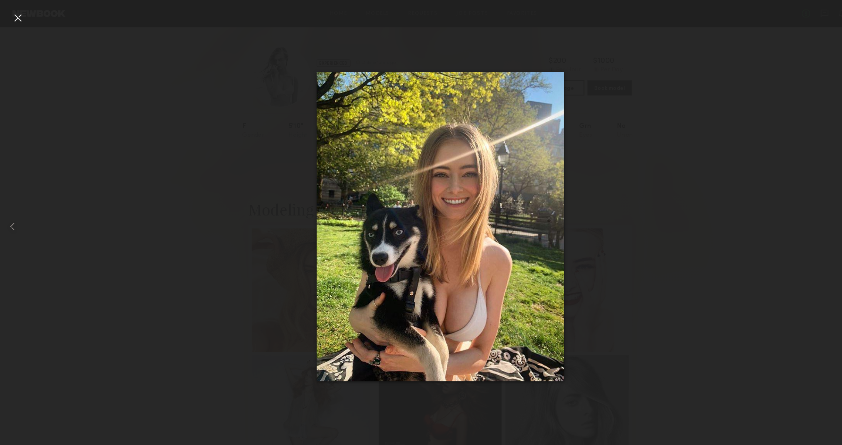
click at [14, 16] on div at bounding box center [17, 17] width 12 height 12
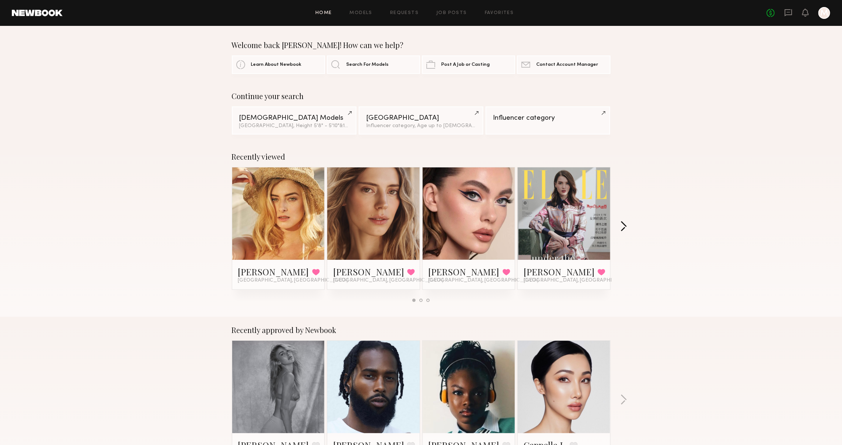
click at [622, 231] on button "button" at bounding box center [623, 227] width 7 height 12
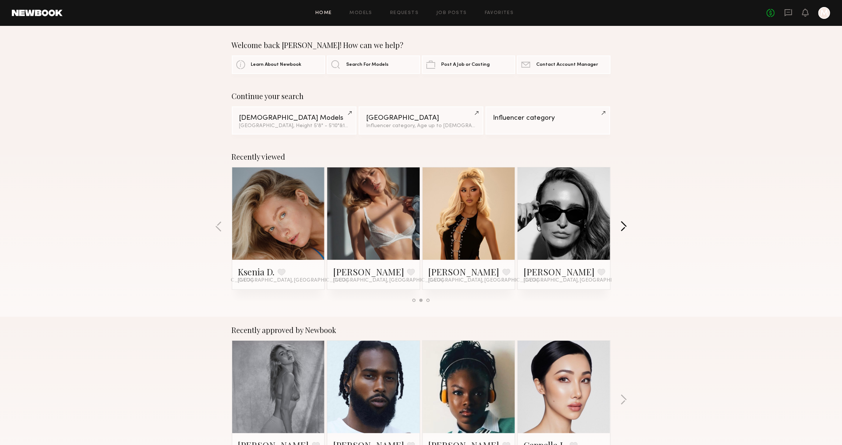
click at [622, 231] on button "button" at bounding box center [623, 227] width 7 height 12
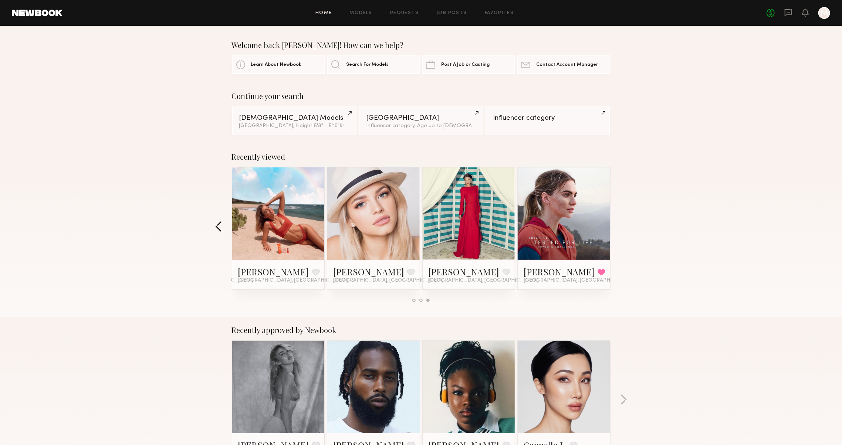
click at [216, 230] on button "button" at bounding box center [218, 227] width 7 height 12
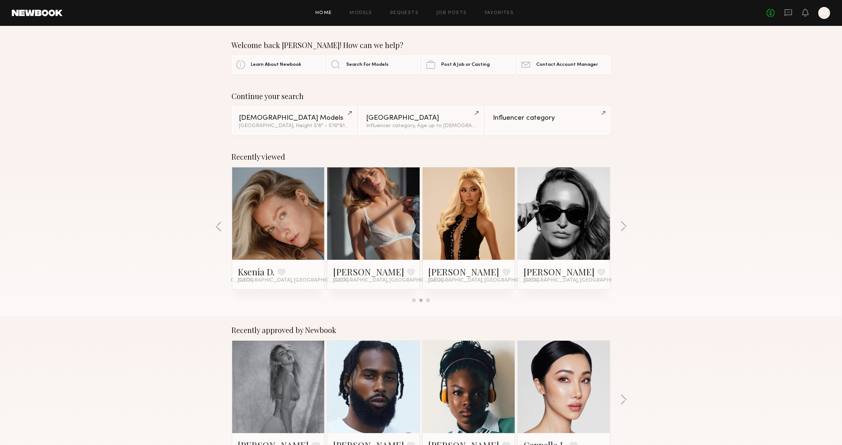
click at [647, 0] on header "Home Models Requests Job Posts Favorites Sign Out No fees up to $5,000 M" at bounding box center [421, 13] width 842 height 26
click at [784, 12] on icon at bounding box center [788, 13] width 8 height 8
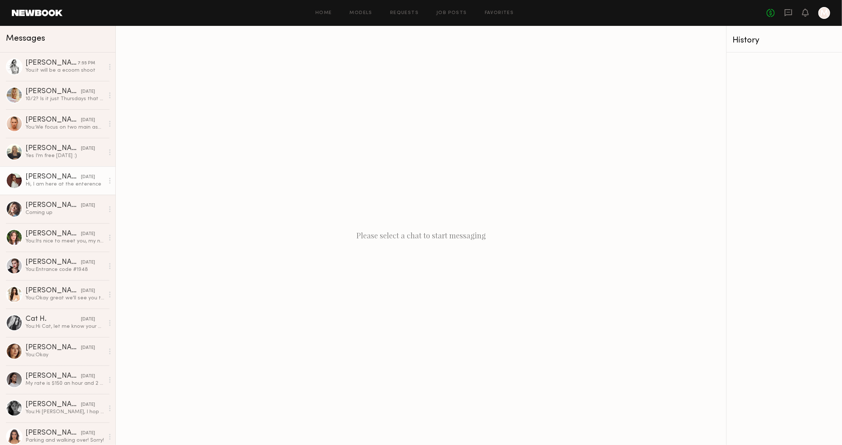
click at [46, 171] on link "Ellie G. 08/08/2025 Hi, I am here at the enterence" at bounding box center [57, 180] width 115 height 28
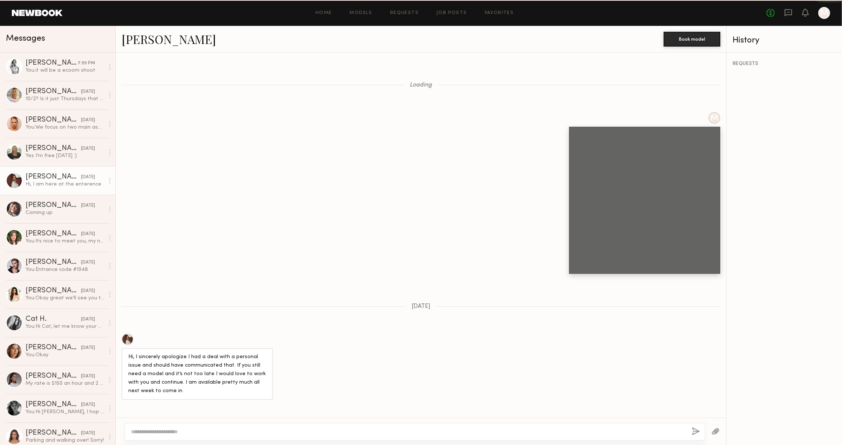
scroll to position [746, 0]
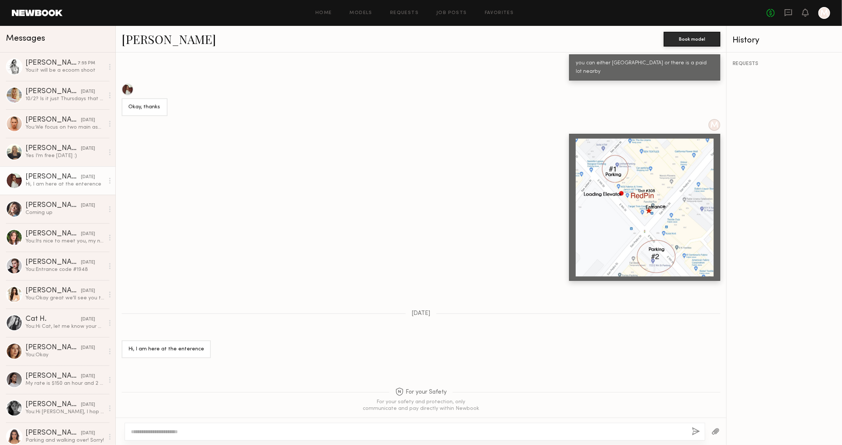
click at [145, 35] on link "Ellie G." at bounding box center [169, 39] width 94 height 16
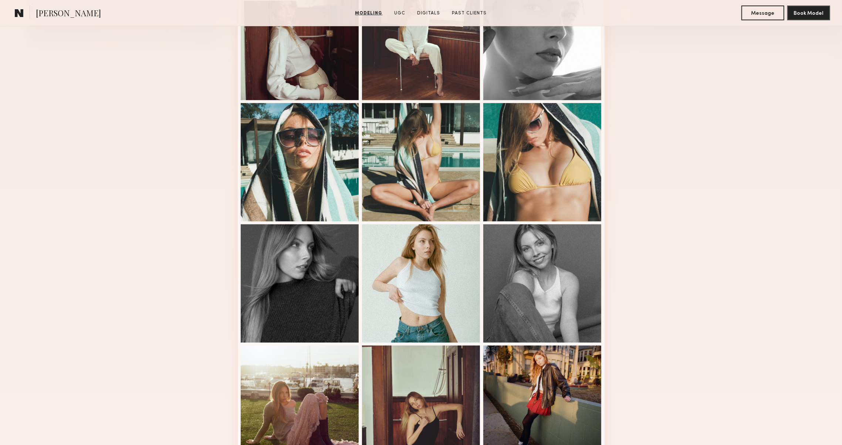
scroll to position [302, 0]
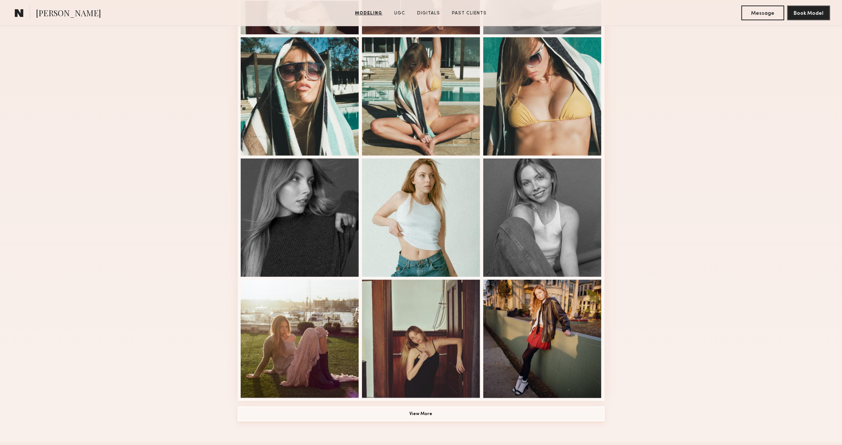
click at [346, 418] on button "View More" at bounding box center [421, 414] width 367 height 15
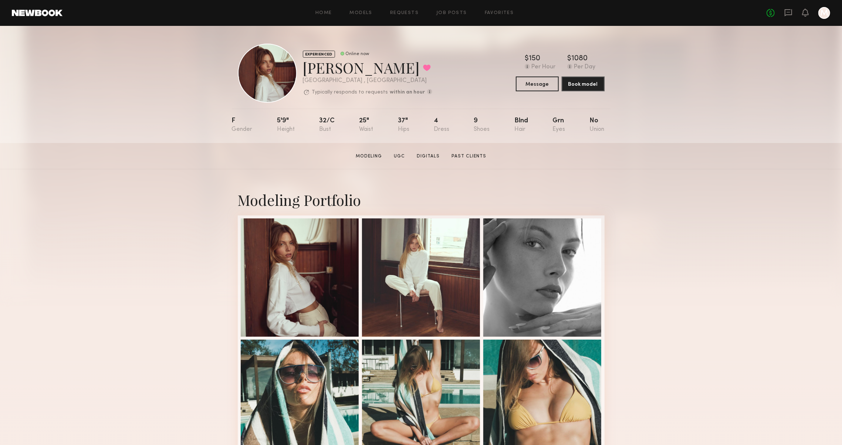
scroll to position [0, 0]
